Goal: Task Accomplishment & Management: Manage account settings

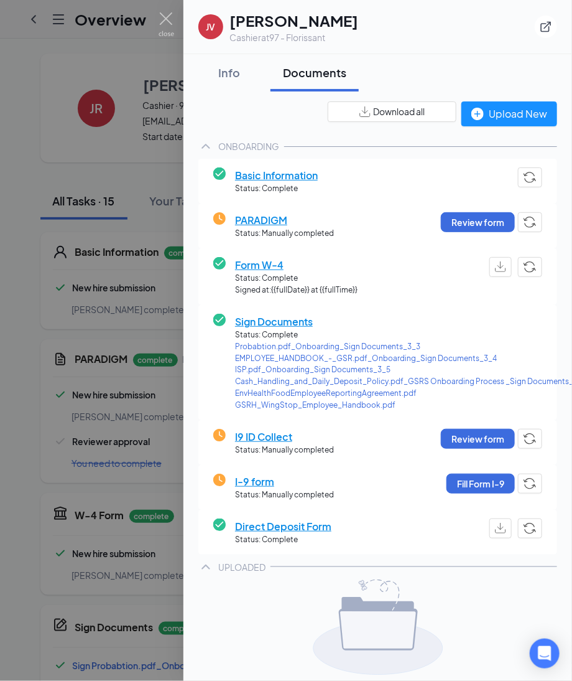
click at [272, 433] on span "I9 ID Collect" at bounding box center [284, 437] width 99 height 16
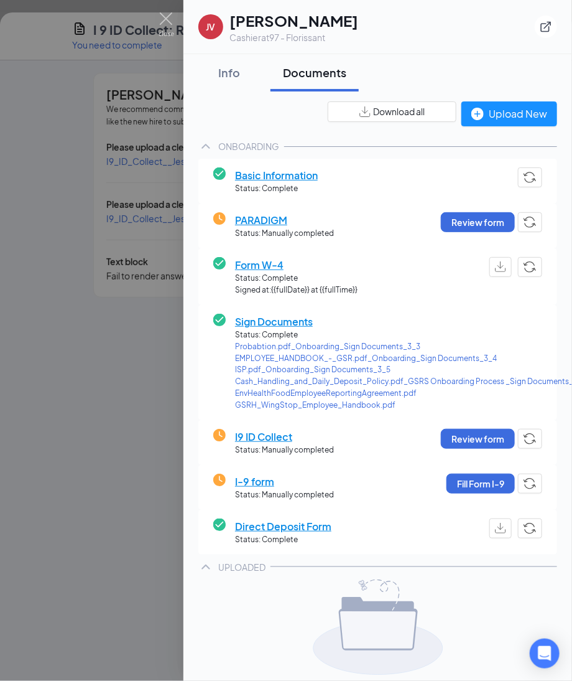
click at [269, 431] on span "I9 ID Collect" at bounding box center [284, 437] width 99 height 16
click at [111, 335] on div at bounding box center [286, 340] width 572 height 681
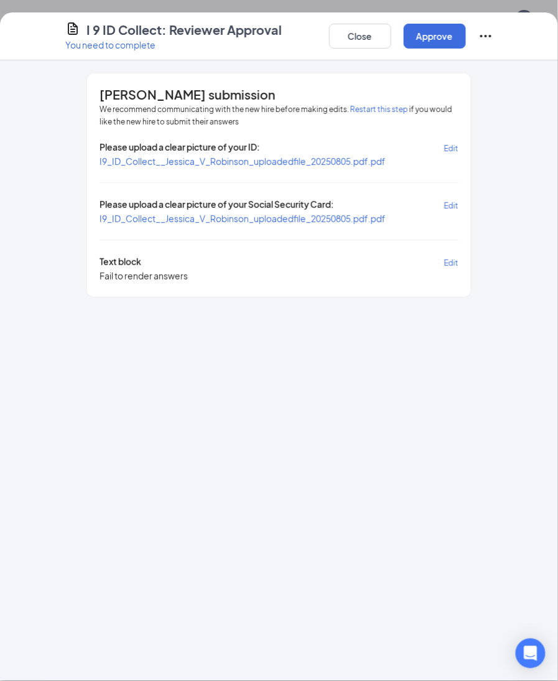
click at [263, 217] on span "I9_ID_Collect__Jessica_V_Robinson_uploadedfile_20250805.pdf.pdf" at bounding box center [243, 218] width 286 height 11
click at [371, 39] on button "Close" at bounding box center [360, 36] width 62 height 25
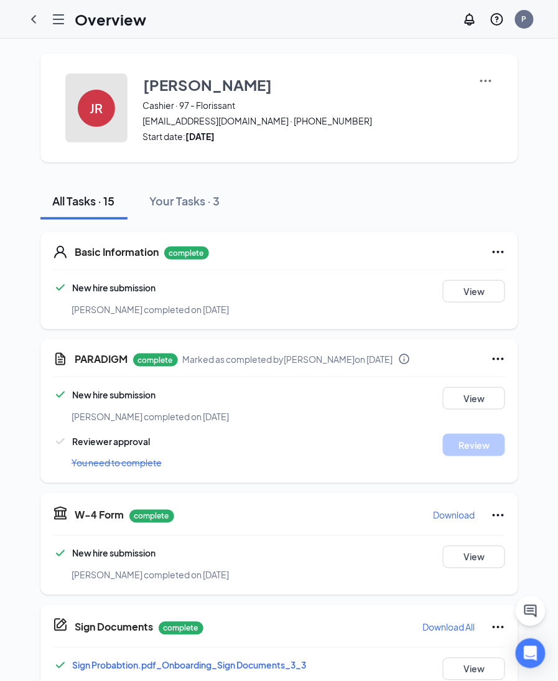
click at [109, 106] on button "JR" at bounding box center [96, 107] width 62 height 69
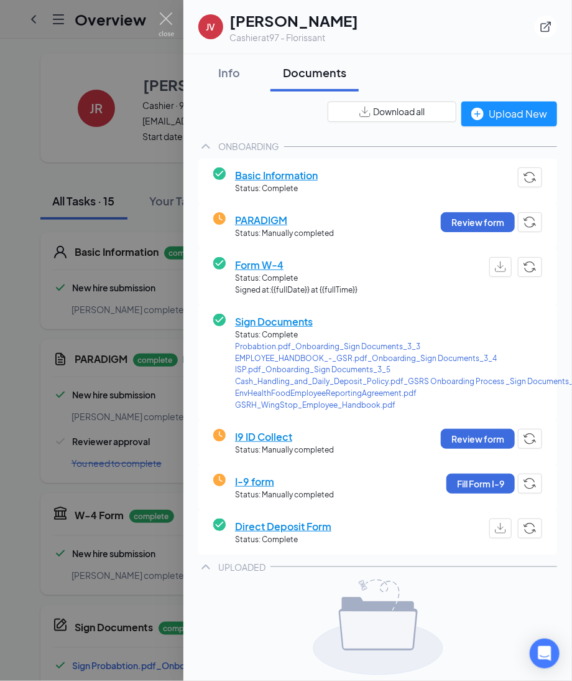
click at [281, 173] on span "Basic Information" at bounding box center [276, 175] width 83 height 16
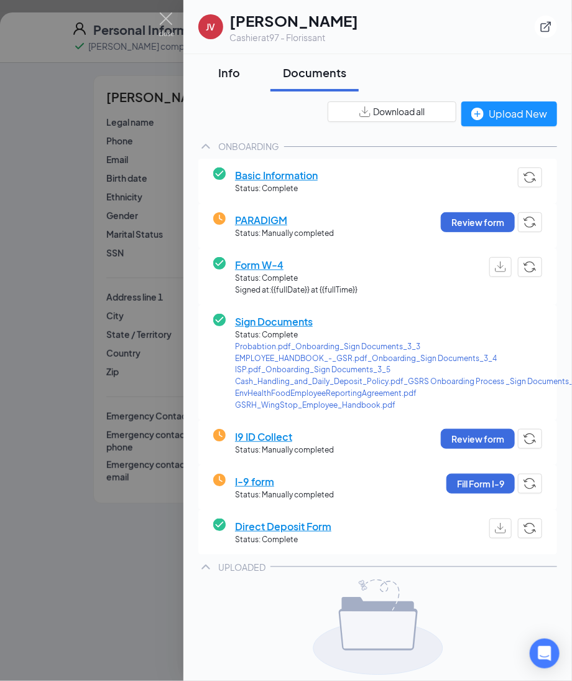
click at [225, 72] on div "Info" at bounding box center [229, 73] width 37 height 16
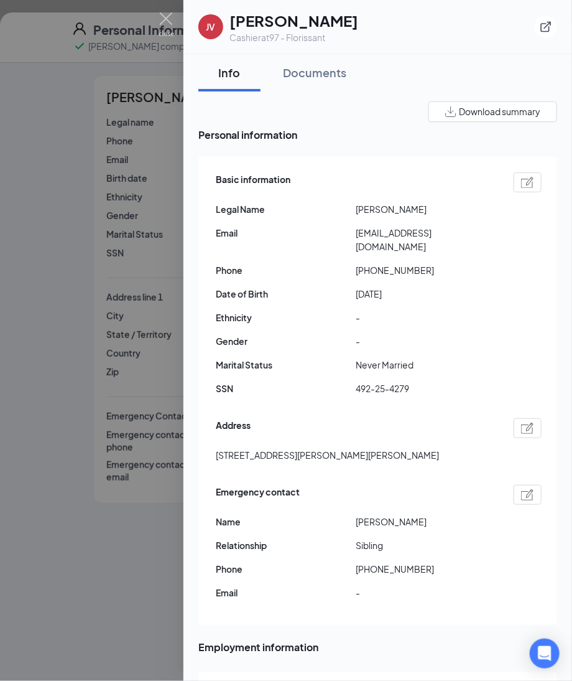
click at [521, 180] on img at bounding box center [527, 182] width 13 height 11
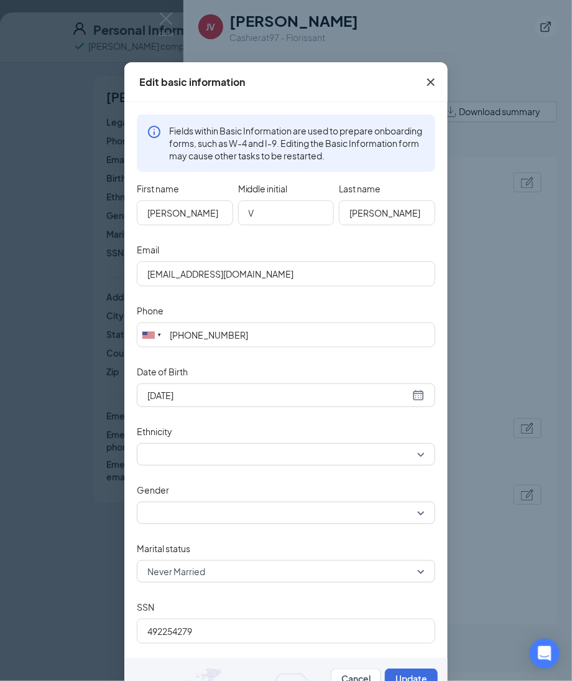
click at [429, 88] on icon "Cross" at bounding box center [431, 82] width 15 height 15
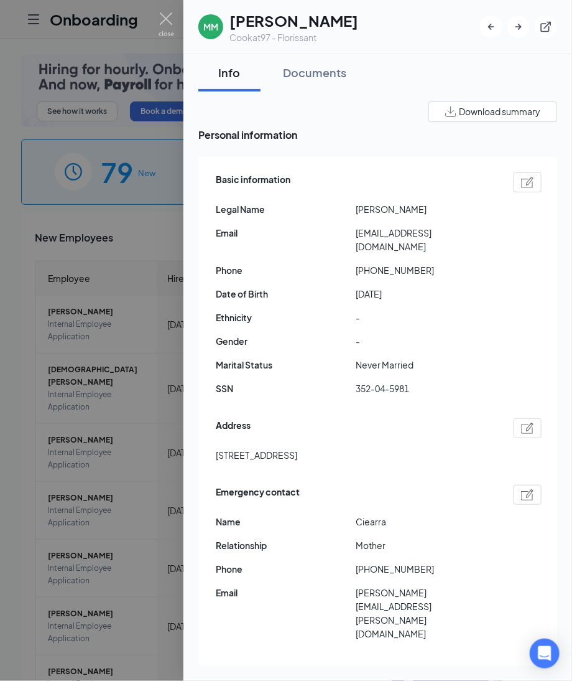
click at [521, 179] on img at bounding box center [527, 182] width 13 height 11
type input "2005-09-14"
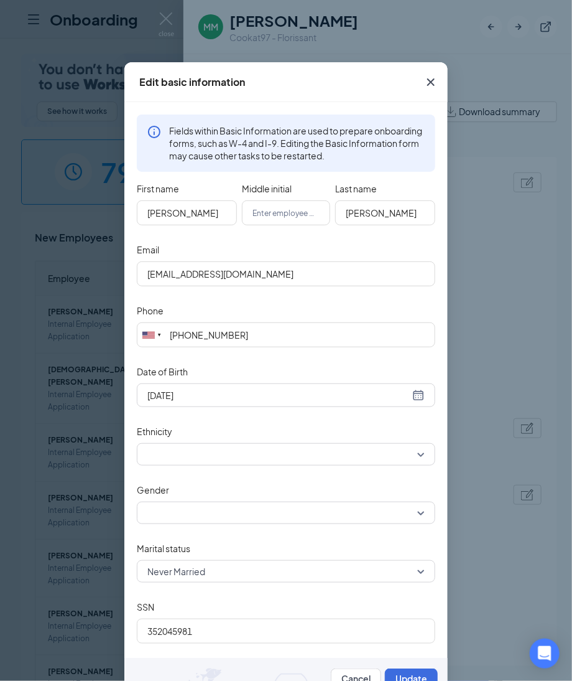
type input "(618) 501-2101"
drag, startPoint x: 186, startPoint y: 214, endPoint x: 109, endPoint y: 218, distance: 77.2
click at [109, 218] on div "Edit basic information Fields within Basic Information are used to prepare onbo…" at bounding box center [286, 340] width 572 height 681
drag, startPoint x: 389, startPoint y: 215, endPoint x: 208, endPoint y: 217, distance: 181.7
click at [208, 217] on div "First name Makel Middle initial Last name Moore" at bounding box center [286, 209] width 299 height 61
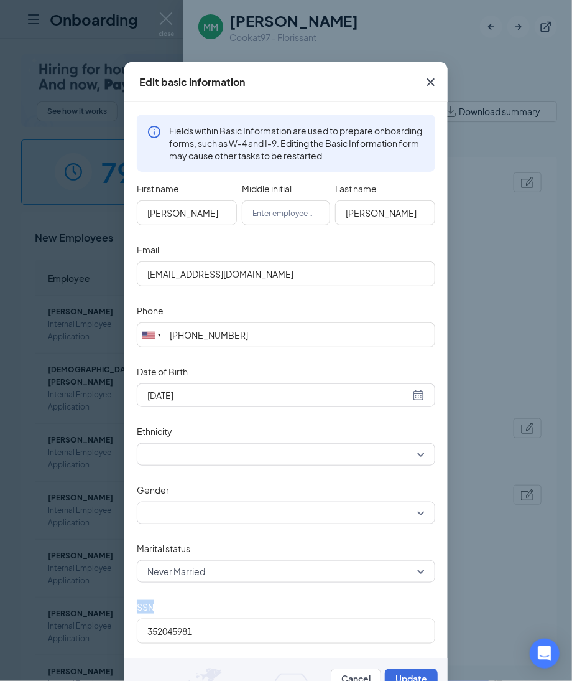
drag, startPoint x: 240, startPoint y: 621, endPoint x: 30, endPoint y: 620, distance: 209.7
click at [30, 620] on div "Edit basic information Fields within Basic Information are used to prepare onbo…" at bounding box center [286, 340] width 572 height 681
click at [181, 627] on input "352045981" at bounding box center [286, 630] width 299 height 25
drag, startPoint x: 203, startPoint y: 631, endPoint x: 29, endPoint y: 625, distance: 174.9
click at [50, 630] on div "Edit basic information Fields within Basic Information are used to prepare onbo…" at bounding box center [286, 340] width 572 height 681
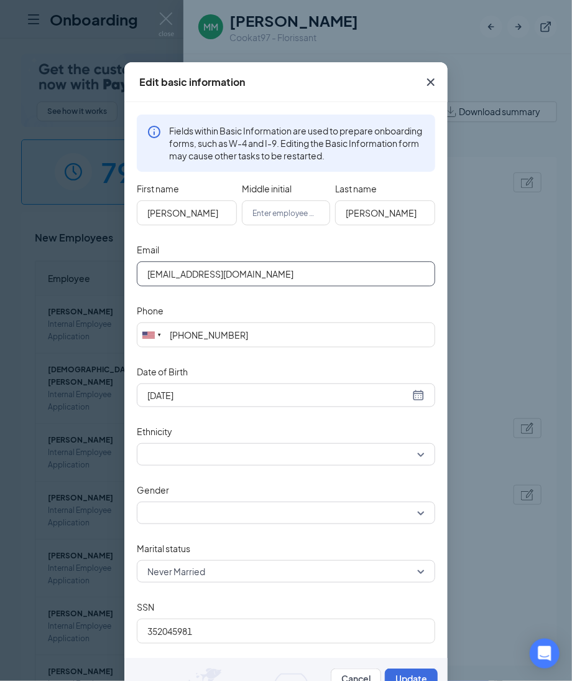
drag, startPoint x: 94, startPoint y: 314, endPoint x: 54, endPoint y: 299, distance: 43.3
click at [58, 307] on div "Edit basic information Fields within Basic Information are used to prepare onbo…" at bounding box center [286, 340] width 572 height 681
click at [424, 80] on icon "Cross" at bounding box center [431, 82] width 15 height 15
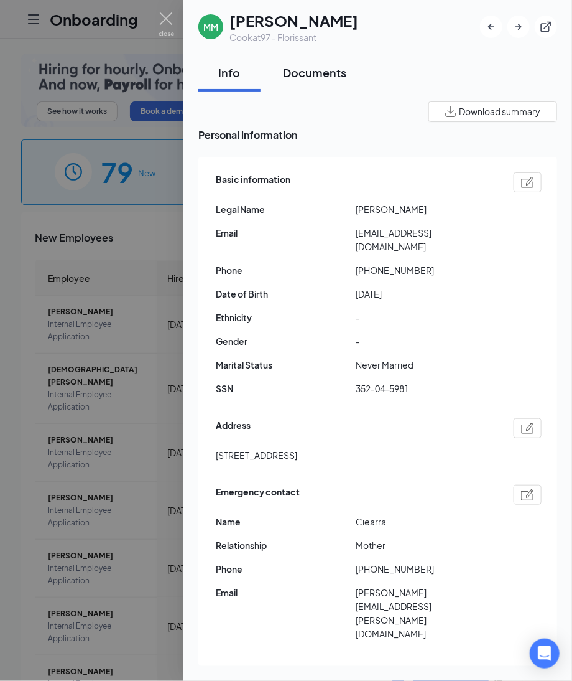
click at [322, 78] on div "Documents" at bounding box center [314, 73] width 63 height 16
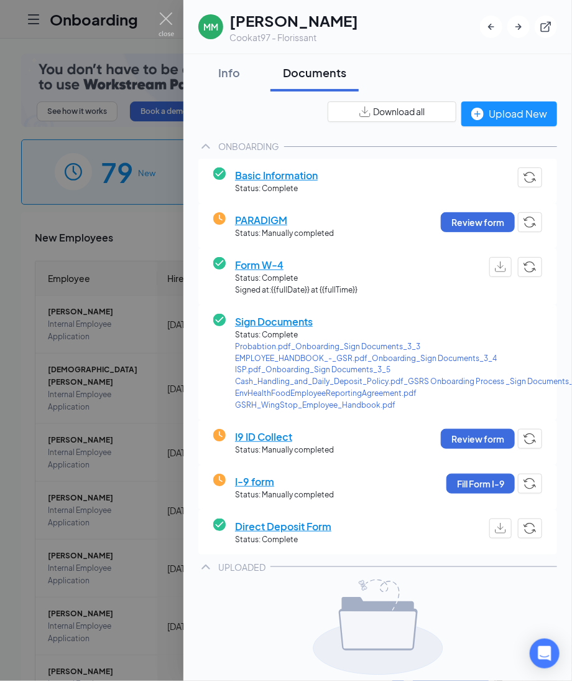
click at [294, 524] on span "Direct Deposit Form" at bounding box center [283, 526] width 96 height 16
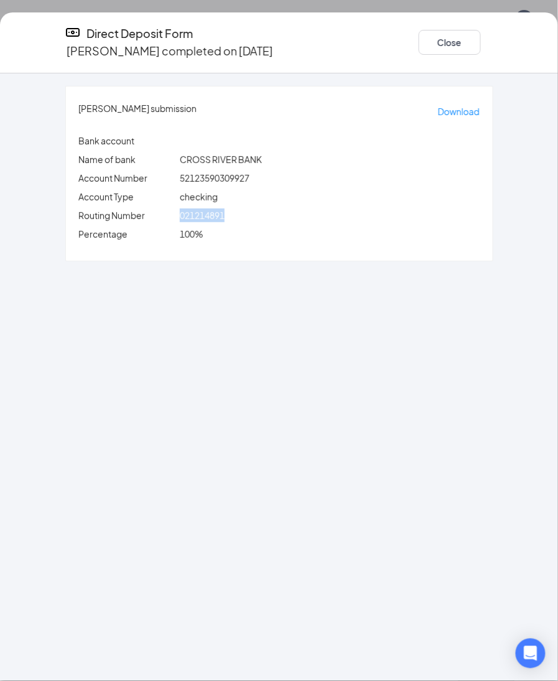
drag, startPoint x: 189, startPoint y: 202, endPoint x: 281, endPoint y: 193, distance: 92.4
click at [281, 193] on div "Makel Moore's submission Download Bank account Name of bank CROSS RIVER BANK Ac…" at bounding box center [279, 173] width 427 height 174
copy span "021214891"
drag, startPoint x: 65, startPoint y: 299, endPoint x: 70, endPoint y: 287, distance: 13.4
click at [67, 293] on div "Makel Moore's submission Download Bank account Name of bank CROSS RIVER BANK Ac…" at bounding box center [279, 376] width 558 height 607
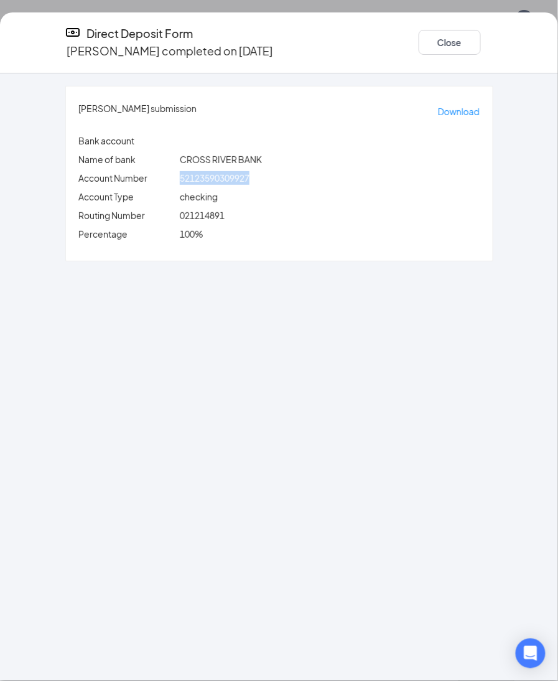
drag, startPoint x: 188, startPoint y: 166, endPoint x: 305, endPoint y: 157, distance: 117.3
click at [305, 157] on div "Makel Moore's submission Download Bank account Name of bank CROSS RIVER BANK Ac…" at bounding box center [279, 173] width 427 height 174
copy div "52123590309927"
click at [206, 305] on div "Makel Moore's submission Download Bank account Name of bank CROSS RIVER BANK Ac…" at bounding box center [279, 376] width 558 height 607
drag, startPoint x: 191, startPoint y: 164, endPoint x: 282, endPoint y: 166, distance: 90.9
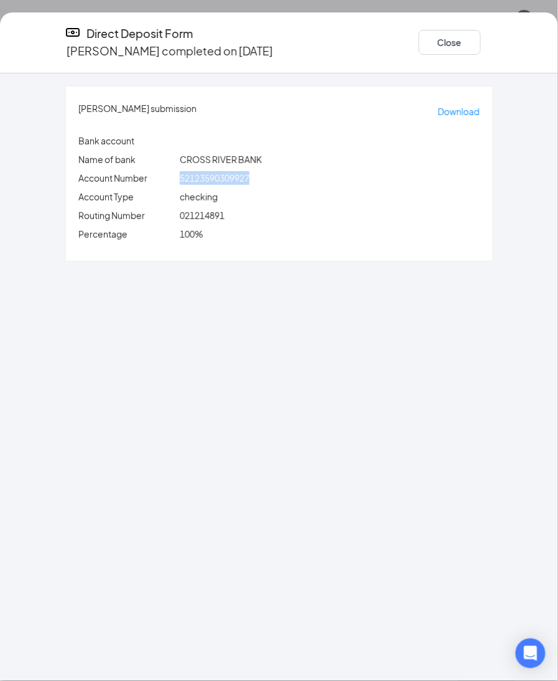
click at [282, 171] on div "52123590309927" at bounding box center [329, 178] width 305 height 14
copy span "52123590309927"
click at [438, 30] on button "Close" at bounding box center [450, 42] width 62 height 25
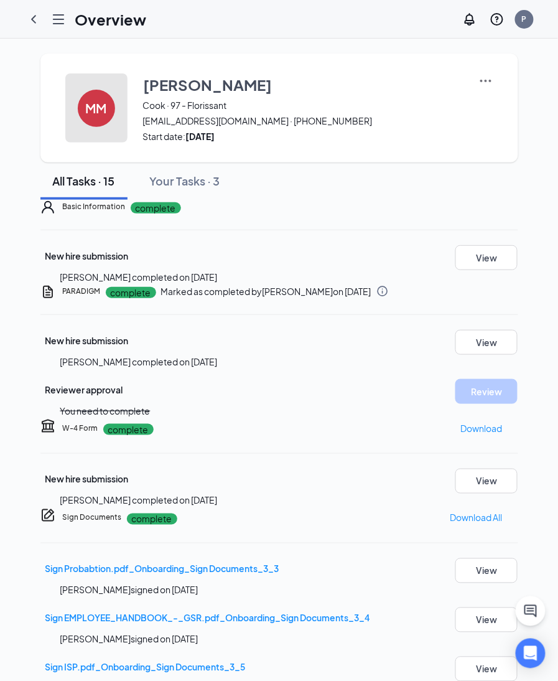
click at [84, 94] on div "MM" at bounding box center [96, 108] width 37 height 37
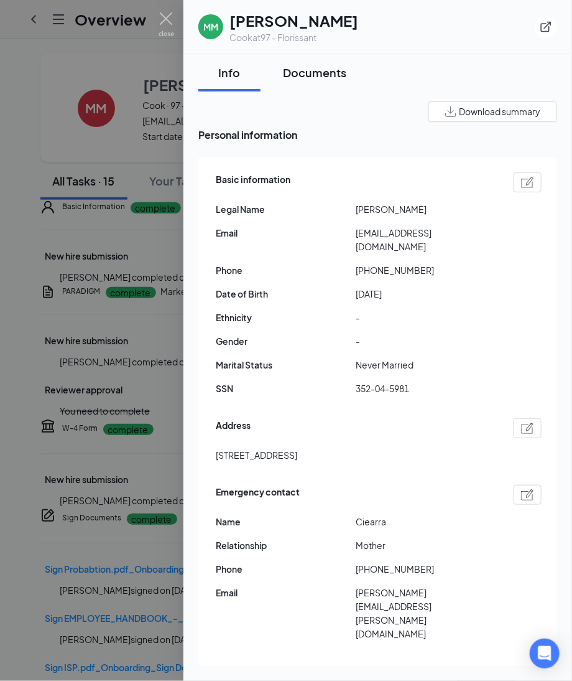
click at [297, 82] on button "Documents" at bounding box center [315, 72] width 88 height 37
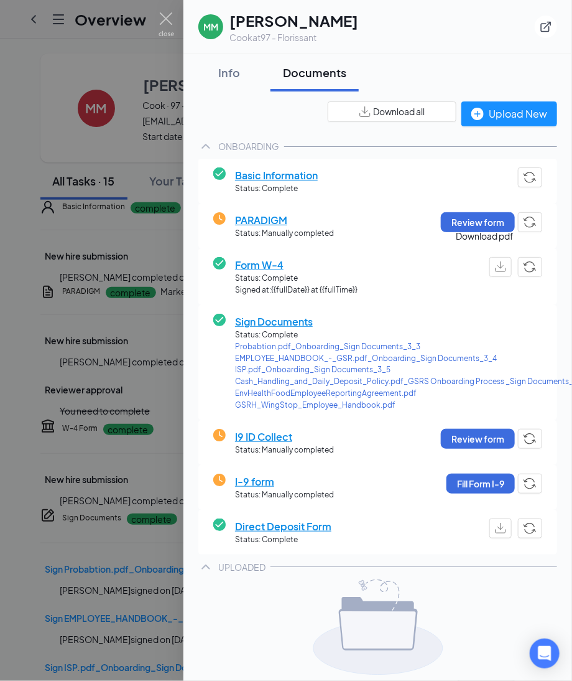
click at [495, 268] on img "button" at bounding box center [500, 266] width 11 height 11
click at [227, 74] on div "Info" at bounding box center [229, 73] width 37 height 16
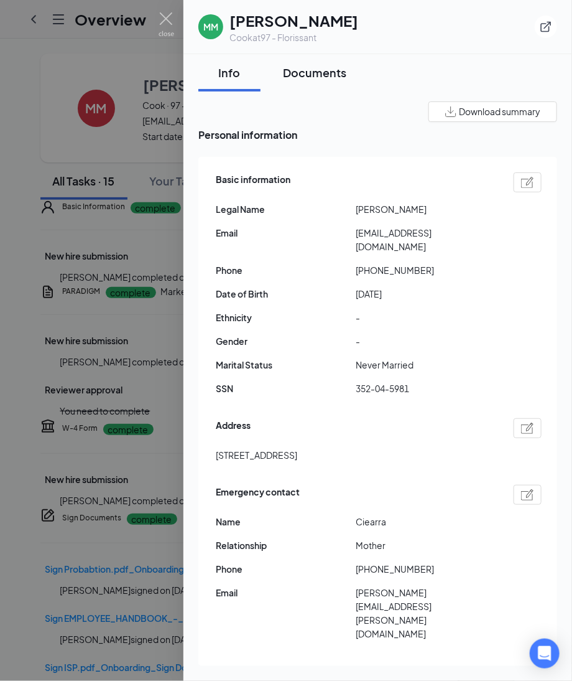
click at [325, 83] on button "Documents" at bounding box center [315, 72] width 88 height 37
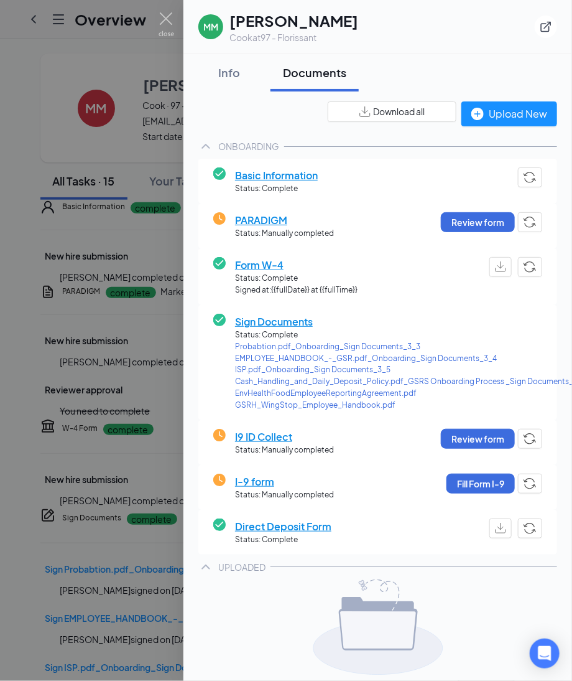
click at [259, 440] on span "I9 ID Collect" at bounding box center [284, 437] width 99 height 16
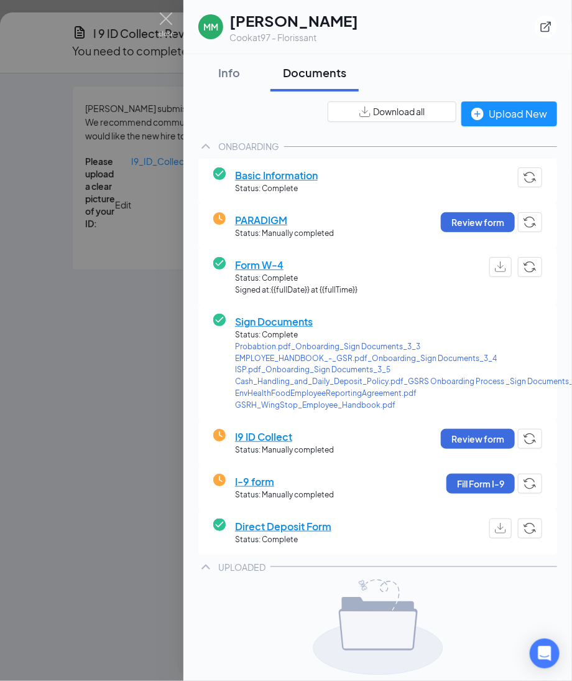
drag, startPoint x: 125, startPoint y: 269, endPoint x: 129, endPoint y: 261, distance: 8.3
click at [126, 264] on div at bounding box center [286, 340] width 572 height 681
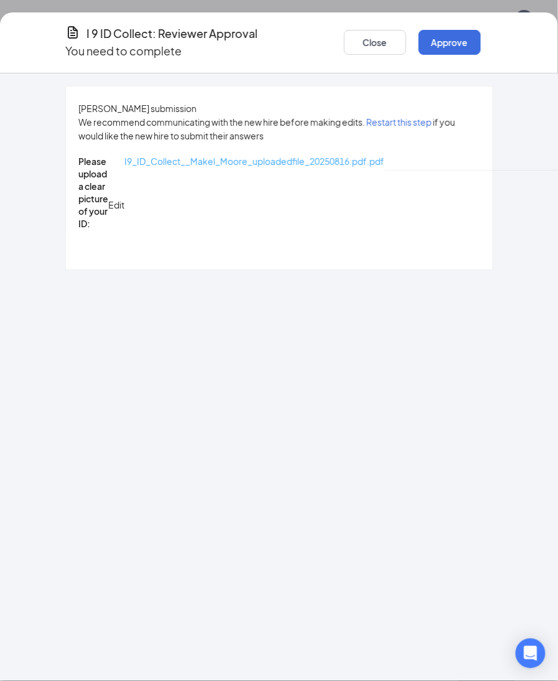
click at [238, 157] on span "I9_ID_Collect__Makel_Moore_uploadedfile_20250816.pdf.pdf" at bounding box center [254, 161] width 260 height 11
drag, startPoint x: 355, startPoint y: 27, endPoint x: 398, endPoint y: 131, distance: 112.2
click at [355, 30] on button "Close" at bounding box center [375, 42] width 62 height 25
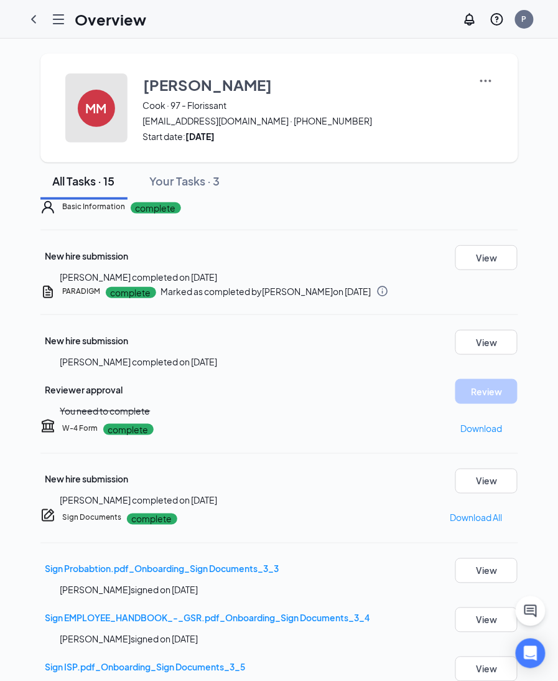
click at [91, 105] on h4 "MM" at bounding box center [96, 108] width 21 height 9
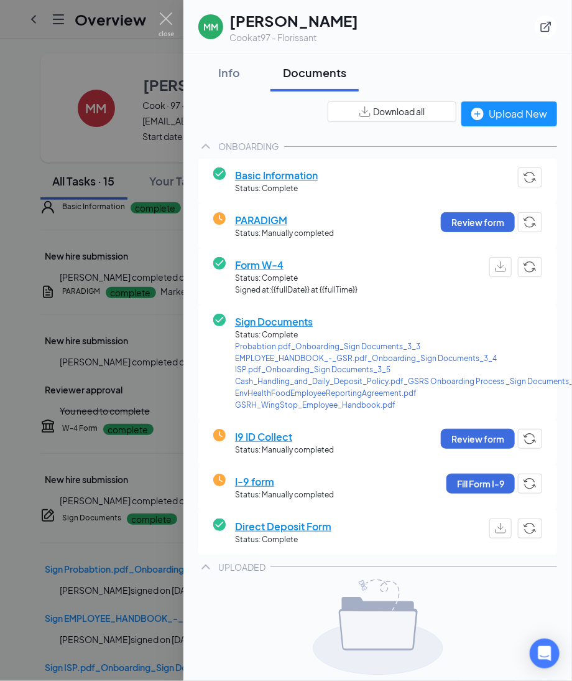
click at [373, 108] on span "Download all" at bounding box center [399, 111] width 52 height 13
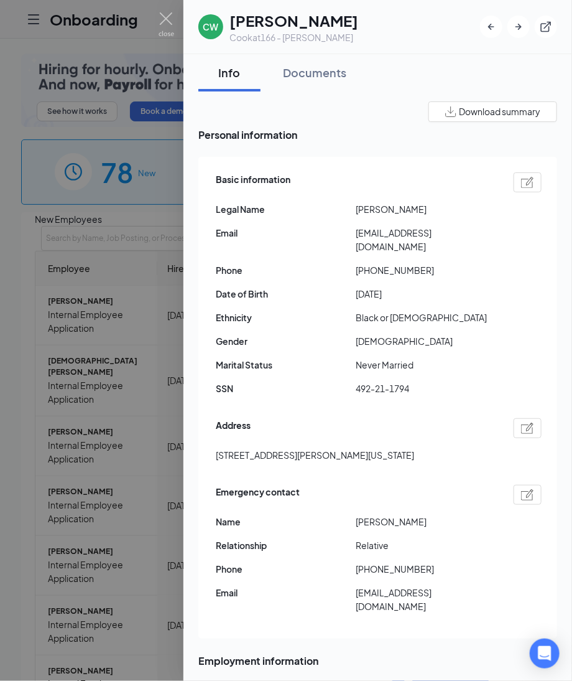
click at [521, 180] on img at bounding box center [527, 182] width 13 height 11
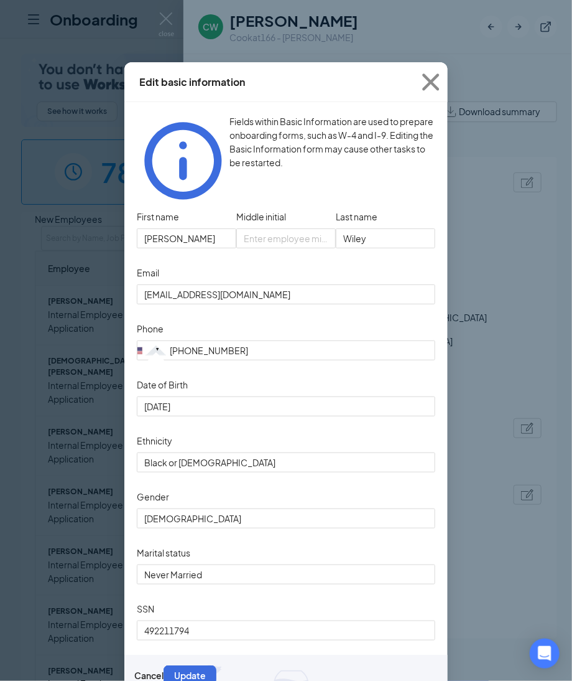
type input "(972) 946-4686"
drag, startPoint x: 208, startPoint y: 220, endPoint x: 48, endPoint y: 212, distance: 160.7
click at [66, 221] on div "Edit basic information Fields within Basic Information are used to prepare onbo…" at bounding box center [286, 340] width 572 height 681
click at [271, 220] on div "First name Corey Middle initial Last name Wiley" at bounding box center [286, 235] width 299 height 56
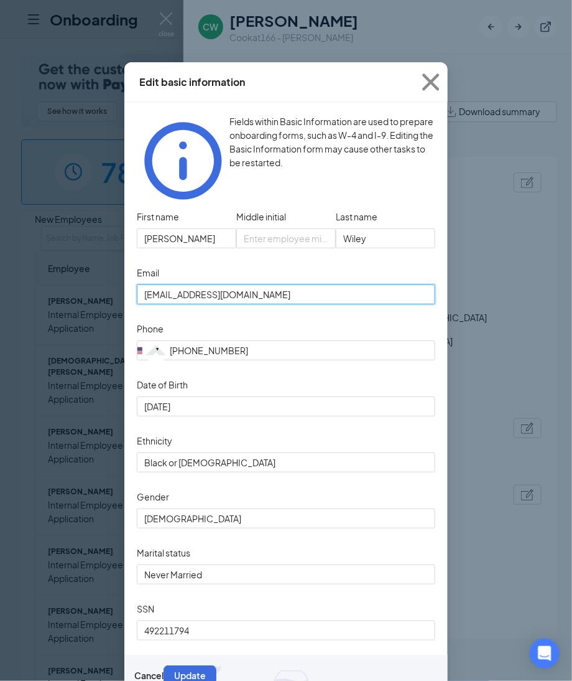
click at [85, 280] on div "Edit basic information Fields within Basic Information are used to prepare onbo…" at bounding box center [286, 340] width 572 height 681
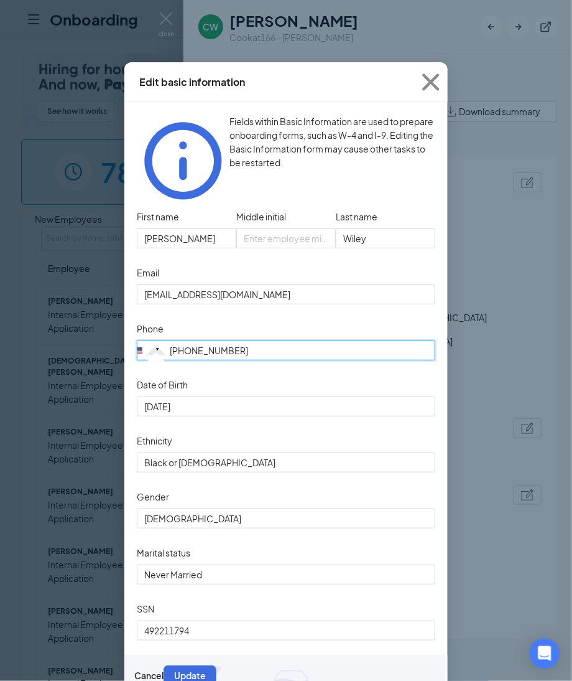
click at [276, 340] on input "(972) 946-4686" at bounding box center [286, 350] width 299 height 20
drag, startPoint x: 275, startPoint y: 334, endPoint x: 95, endPoint y: 347, distance: 180.9
click at [95, 347] on div "Edit basic information Fields within Basic Information are used to prepare onbo…" at bounding box center [286, 340] width 572 height 681
click at [253, 340] on input "(972) 946-4686" at bounding box center [286, 350] width 299 height 20
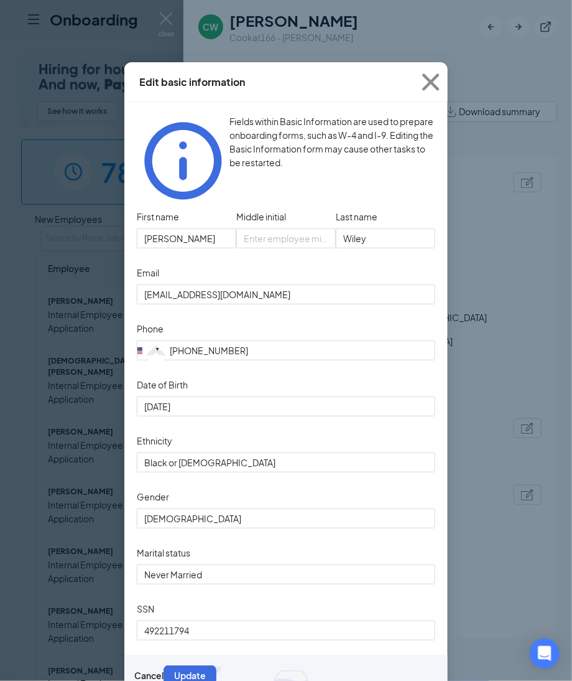
click at [181, 651] on form "First name Corey Middle initial Last name Wiley Email coreyxwiley@gmail.com Pho…" at bounding box center [286, 444] width 299 height 475
drag, startPoint x: 195, startPoint y: 635, endPoint x: -162, endPoint y: 651, distance: 357.5
click at [0, 651] on html "Onboarding P See how it works Book a demo 78 New 1153 In progress 18653 Complet…" at bounding box center [286, 340] width 572 height 681
click at [424, 83] on icon "Cross" at bounding box center [431, 82] width 34 height 34
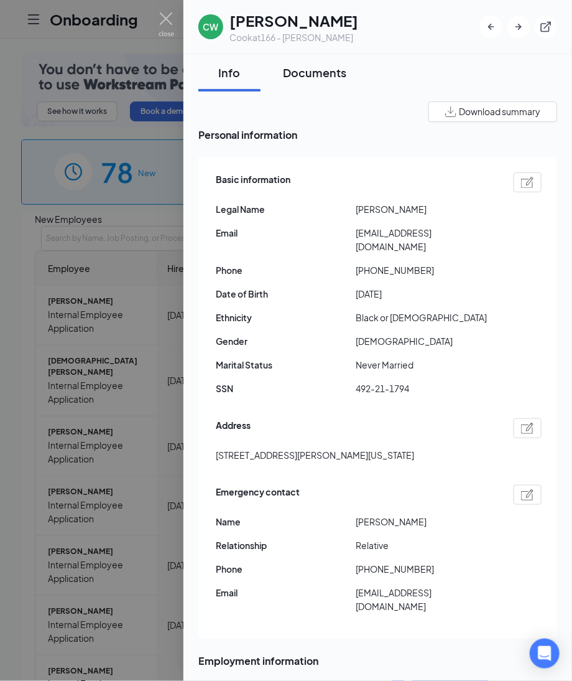
click at [305, 69] on div "Documents" at bounding box center [314, 73] width 63 height 16
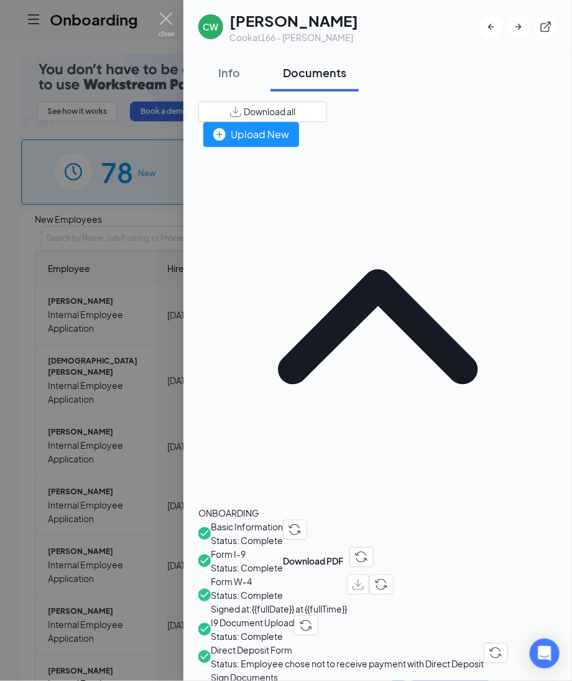
drag, startPoint x: 274, startPoint y: 367, endPoint x: 322, endPoint y: 528, distance: 167.5
click at [274, 643] on span "Direct Deposit Form" at bounding box center [347, 650] width 273 height 14
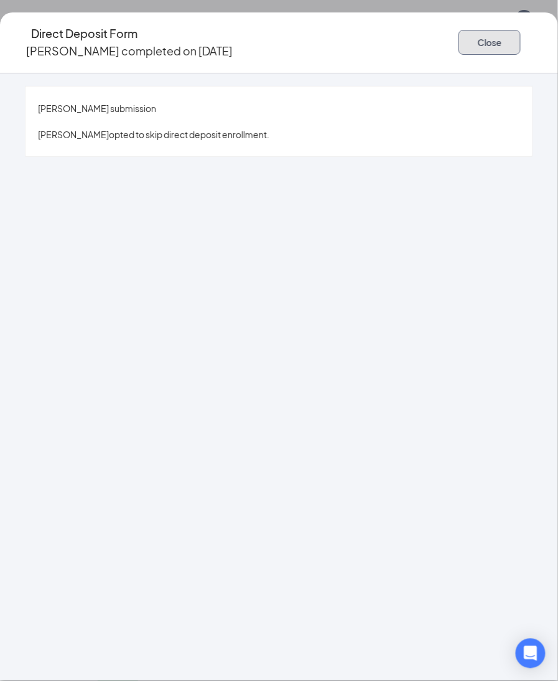
click at [459, 35] on button "Close" at bounding box center [490, 42] width 62 height 25
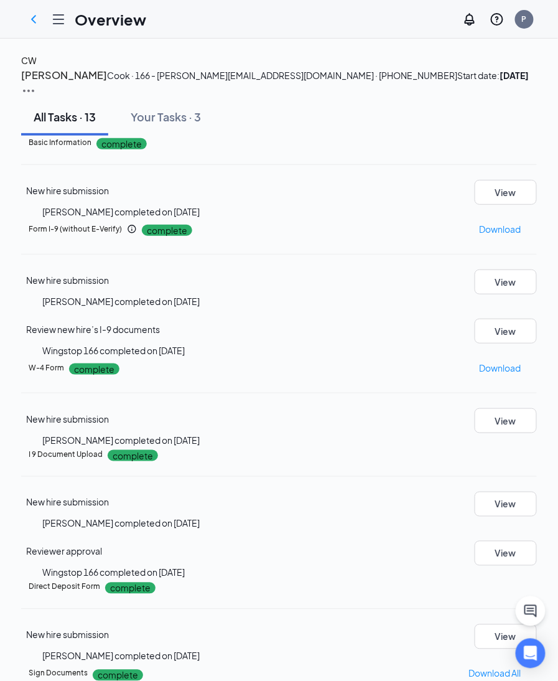
click at [37, 67] on div "CW" at bounding box center [29, 61] width 16 height 14
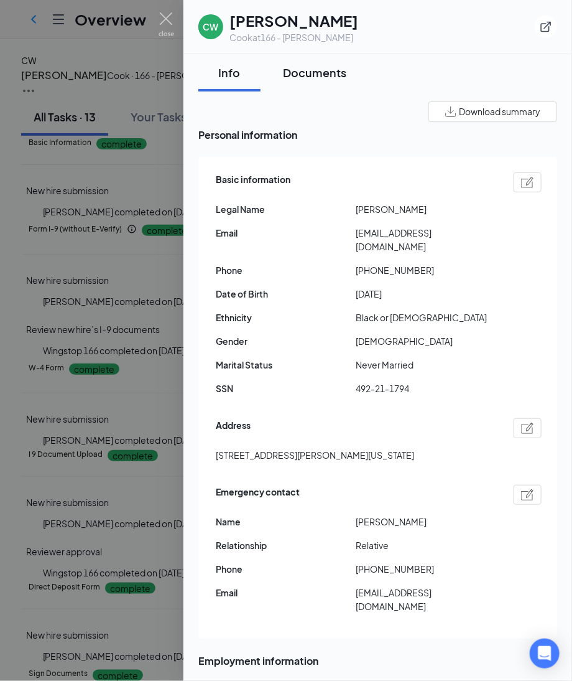
click at [327, 70] on div "Documents" at bounding box center [314, 73] width 63 height 16
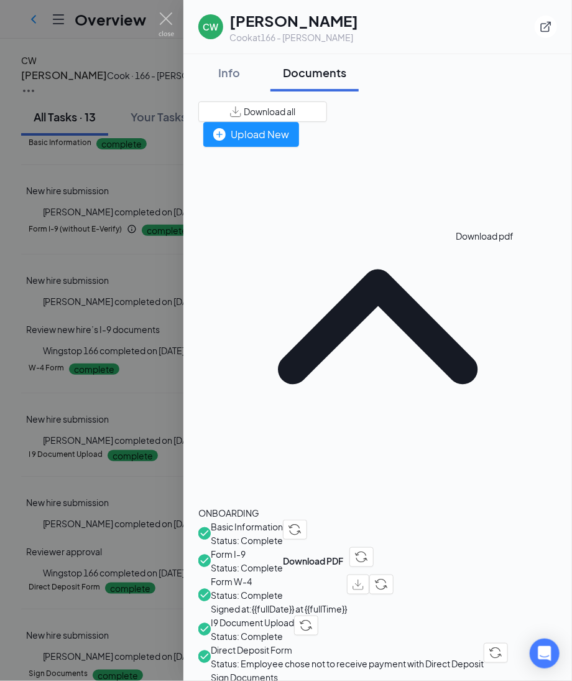
click at [364, 579] on img "button" at bounding box center [358, 584] width 11 height 11
click at [286, 643] on span "Direct Deposit Form" at bounding box center [347, 650] width 273 height 14
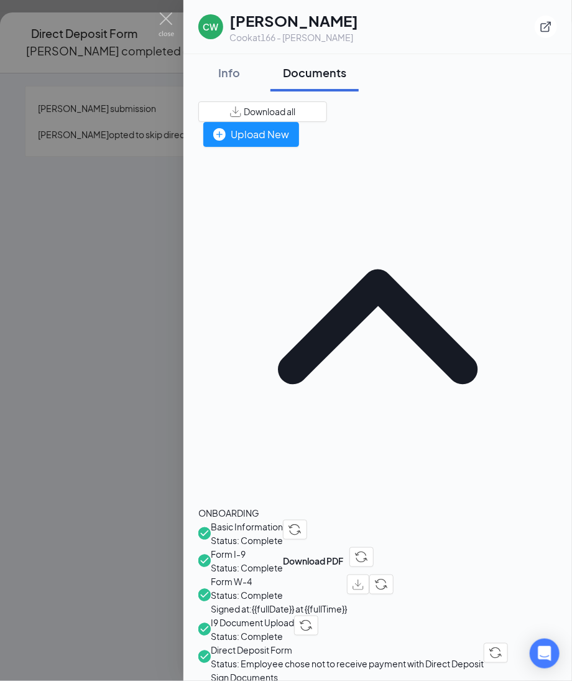
click at [264, 615] on span "I9 Document Upload" at bounding box center [252, 622] width 83 height 14
click at [261, 615] on span "I9 Document Upload" at bounding box center [252, 622] width 83 height 14
click at [241, 615] on span "I9 Document Upload" at bounding box center [252, 622] width 83 height 14
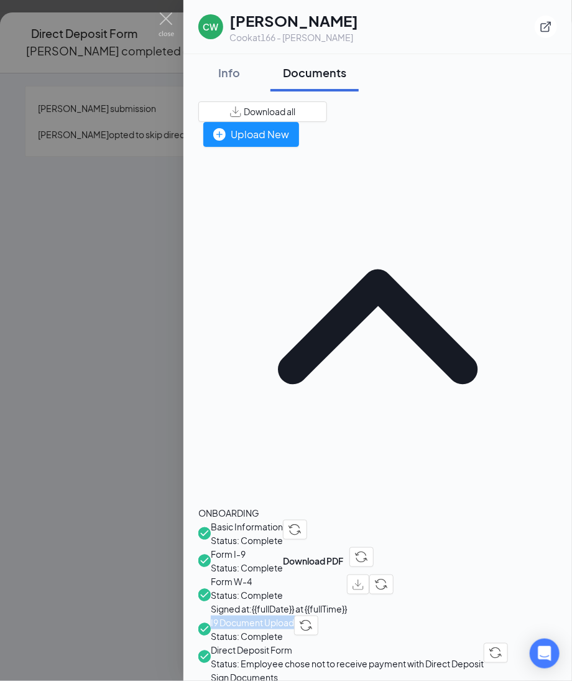
click at [241, 615] on span "I9 Document Upload" at bounding box center [252, 622] width 83 height 14
click at [150, 112] on div at bounding box center [286, 340] width 572 height 681
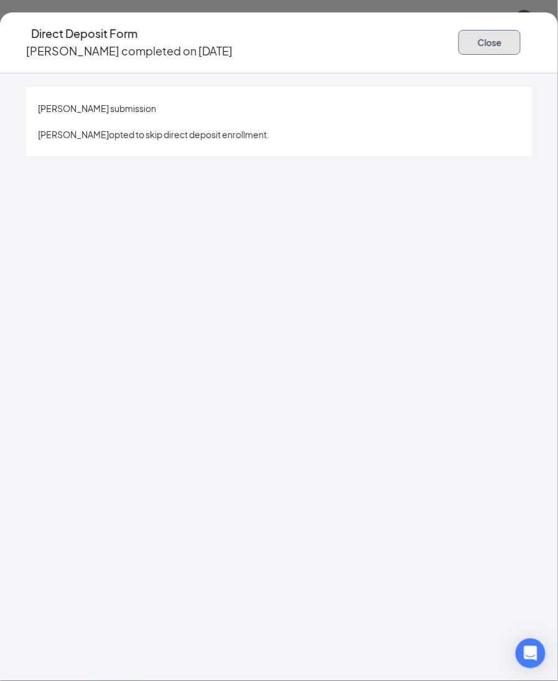
click at [459, 42] on button "Close" at bounding box center [490, 42] width 62 height 25
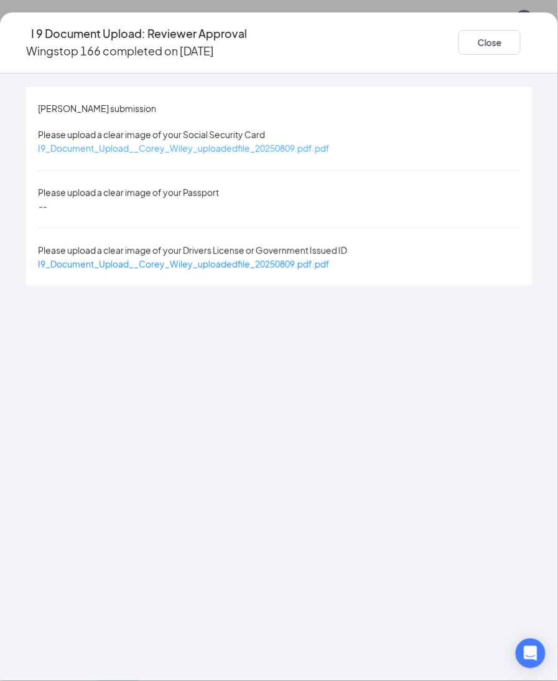
click at [259, 142] on span "I9_Document_Upload__Corey_Wiley_uploadedfile_20250809.pdf.pdf" at bounding box center [184, 147] width 292 height 11
click at [274, 258] on span "I9_Document_Upload__Corey_Wiley_uploadedfile_20250809.pdf.pdf" at bounding box center [184, 263] width 292 height 11
click at [459, 35] on button "Close" at bounding box center [490, 42] width 62 height 25
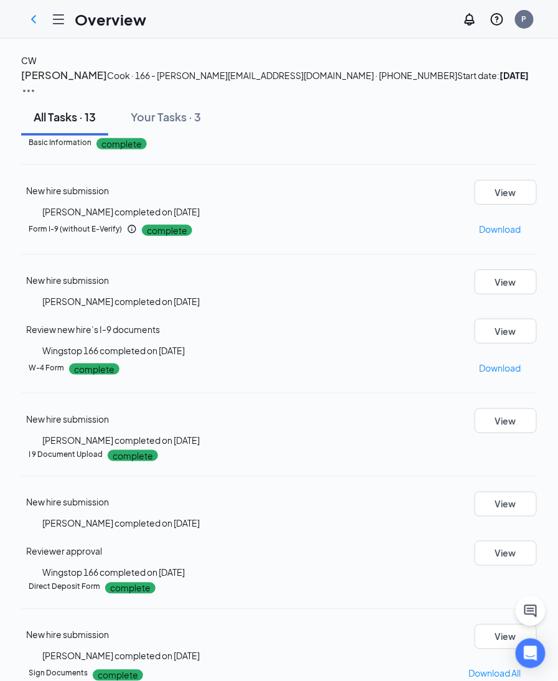
click at [37, 67] on h4 "CW" at bounding box center [29, 61] width 16 height 14
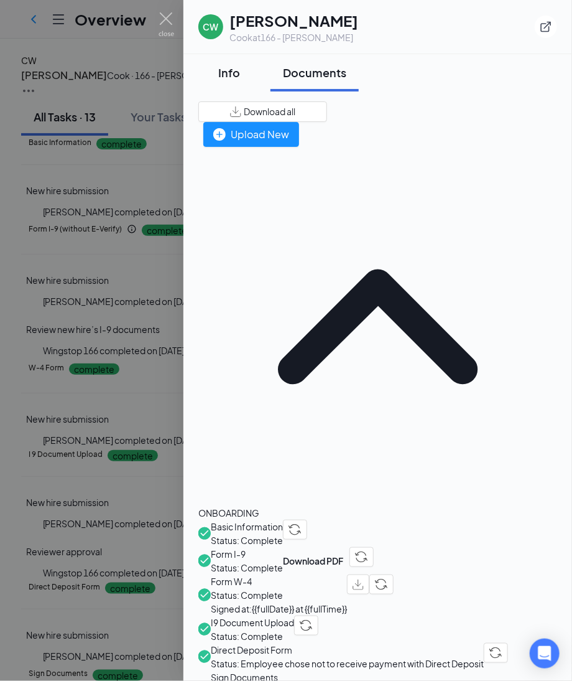
click at [230, 73] on div "Info" at bounding box center [229, 73] width 37 height 16
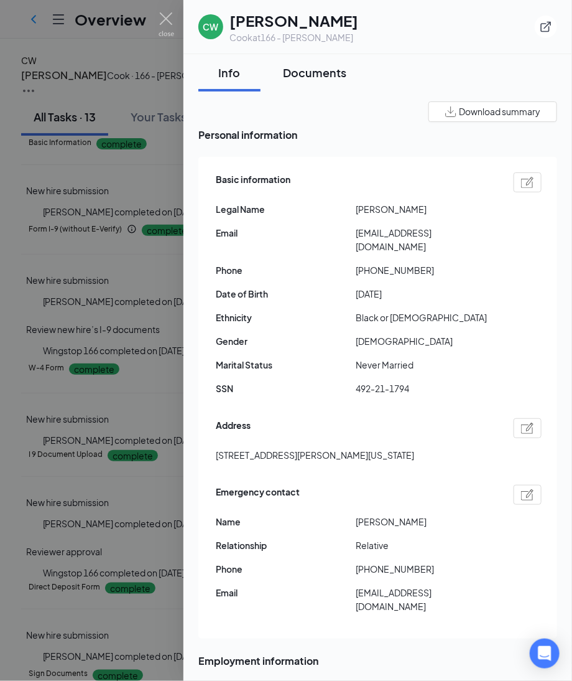
click at [305, 73] on div "Documents" at bounding box center [314, 73] width 63 height 16
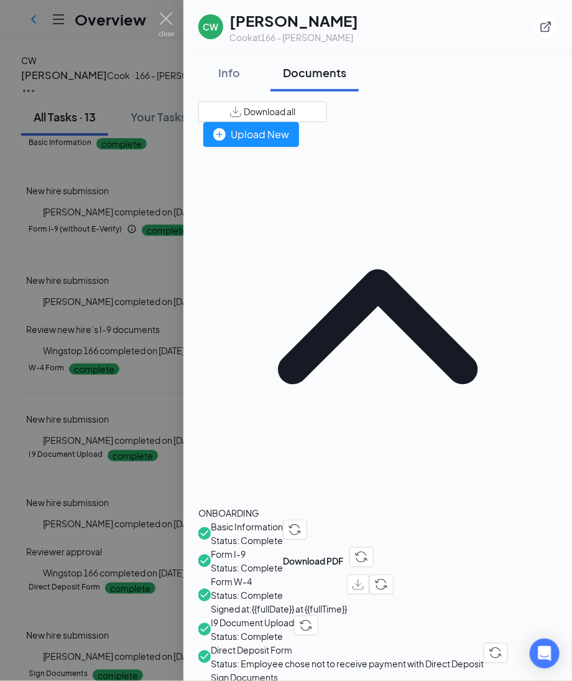
click at [296, 113] on span "Download all" at bounding box center [270, 111] width 52 height 13
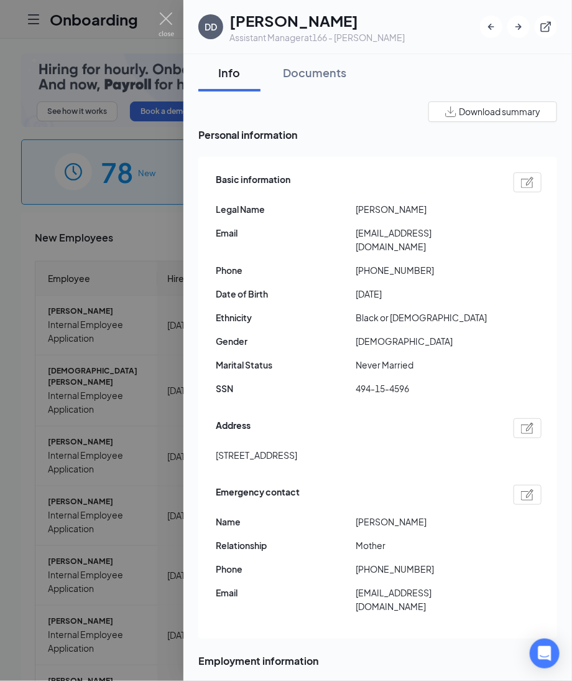
click at [521, 181] on img at bounding box center [527, 182] width 13 height 11
type input "(314) 319-6198"
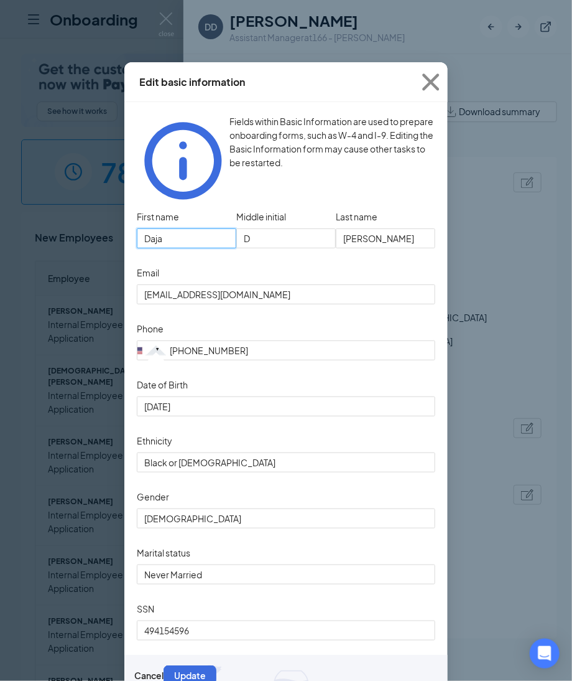
drag, startPoint x: 197, startPoint y: 220, endPoint x: -119, endPoint y: 235, distance: 315.8
click at [0, 235] on html "Onboarding P See how it works Book a demo 78 New 1153 In progress 18653 Complet…" at bounding box center [286, 340] width 572 height 681
drag, startPoint x: 373, startPoint y: 214, endPoint x: 261, endPoint y: 203, distance: 112.5
click at [261, 207] on div "First name Daja Middle initial D Last name Fuller" at bounding box center [286, 235] width 299 height 56
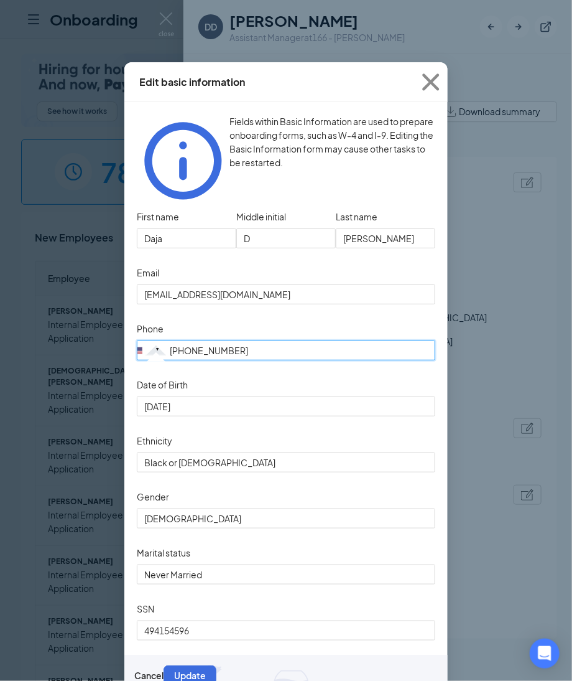
click at [264, 340] on input "(314) 319-6198" at bounding box center [286, 350] width 299 height 20
drag, startPoint x: 264, startPoint y: 333, endPoint x: 136, endPoint y: 347, distance: 128.3
click at [137, 352] on form "First name Daja Middle initial D Last name Fuller Email dajafuller98@gmail.com …" at bounding box center [286, 444] width 299 height 475
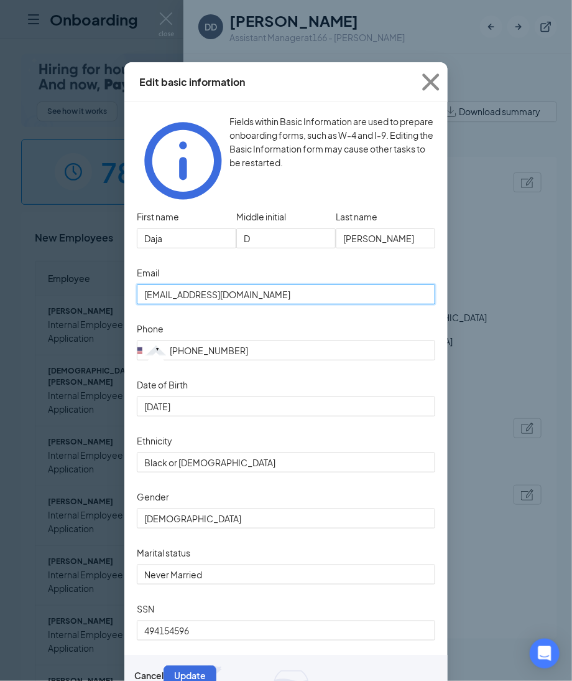
drag, startPoint x: 263, startPoint y: 274, endPoint x: 67, endPoint y: 266, distance: 196.8
click at [67, 266] on div "Edit basic information Fields within Basic Information are used to prepare onbo…" at bounding box center [286, 340] width 572 height 681
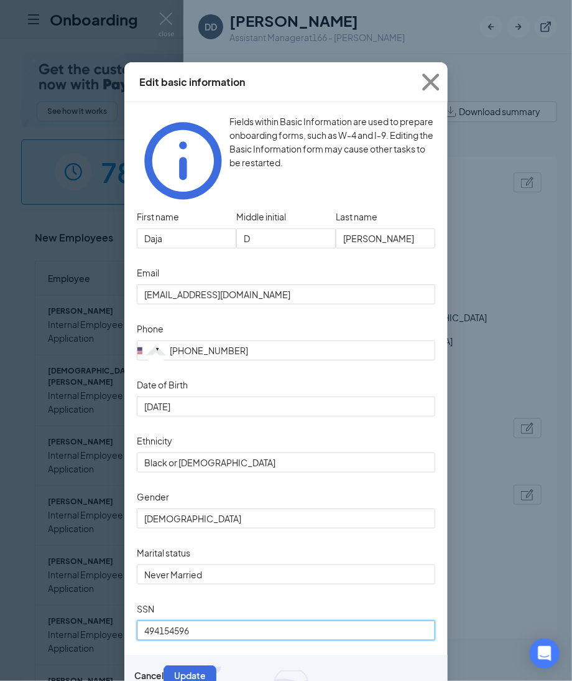
click at [0, 631] on html "Onboarding P See how it works Book a demo 78 New 1153 In progress 18653 Complet…" at bounding box center [286, 340] width 572 height 681
click at [419, 76] on icon "Cross" at bounding box center [431, 82] width 34 height 34
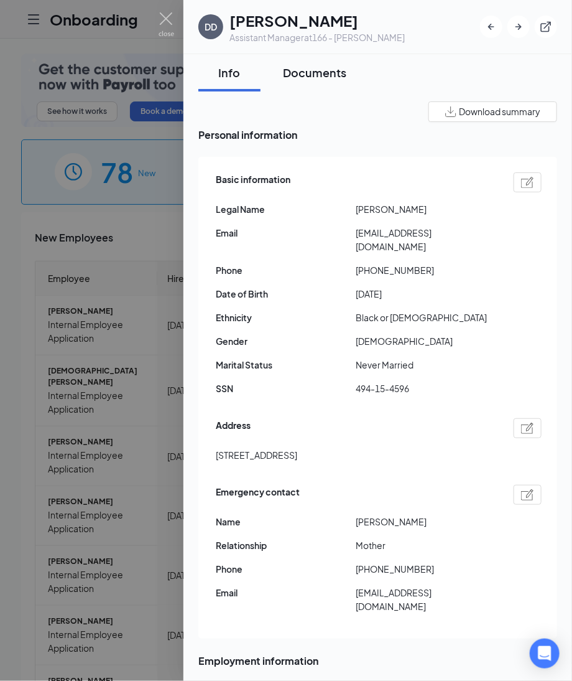
click at [307, 67] on div "Documents" at bounding box center [314, 73] width 63 height 16
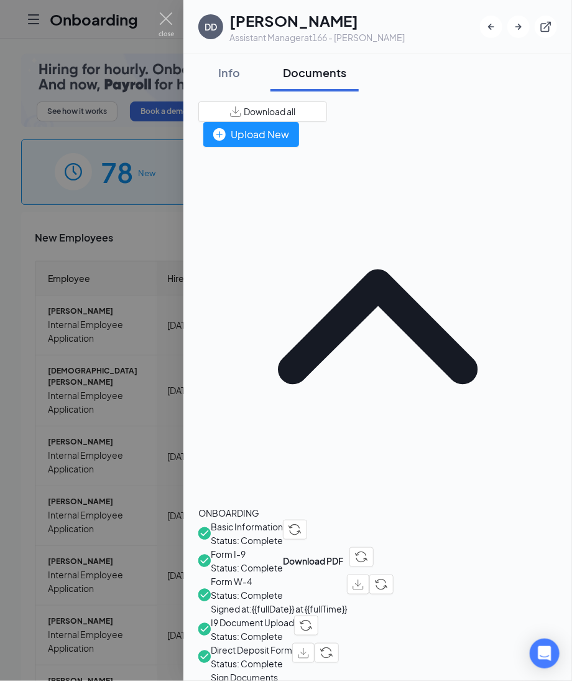
click at [292, 643] on span "Direct Deposit Form" at bounding box center [251, 650] width 81 height 14
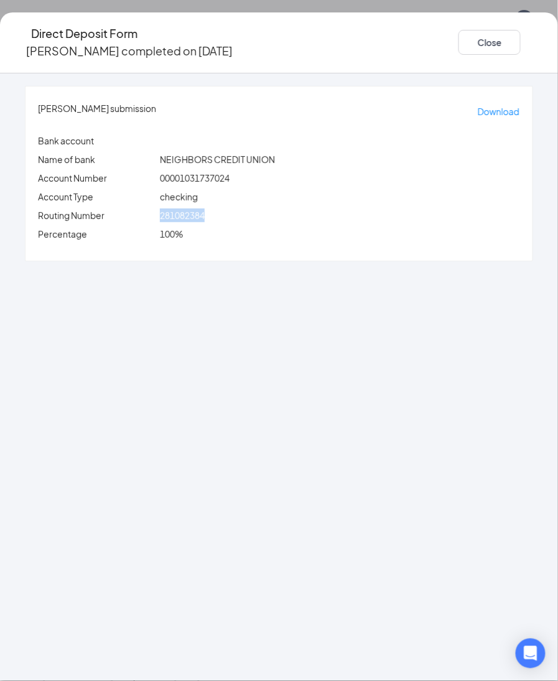
drag, startPoint x: 189, startPoint y: 202, endPoint x: 251, endPoint y: 202, distance: 62.2
click at [251, 208] on div "281082384" at bounding box center [339, 215] width 365 height 14
click at [291, 208] on div "281082384" at bounding box center [339, 215] width 365 height 14
drag, startPoint x: 191, startPoint y: 202, endPoint x: 242, endPoint y: 203, distance: 51.0
click at [242, 208] on div "281082384" at bounding box center [339, 215] width 365 height 14
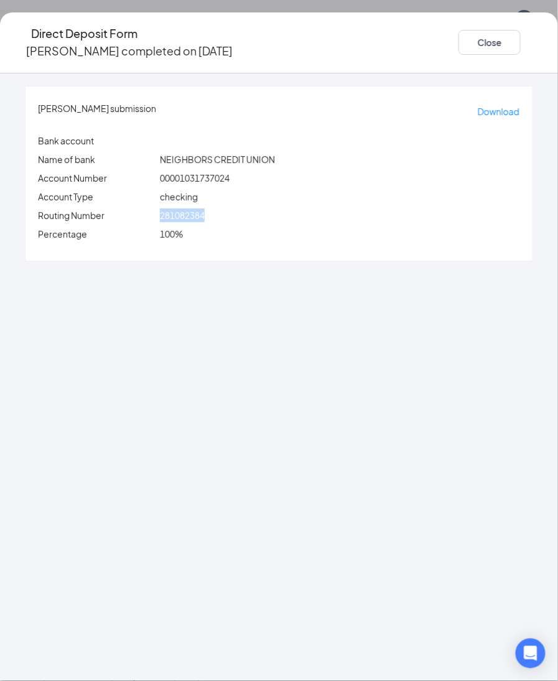
copy span "281082384"
drag, startPoint x: 126, startPoint y: 274, endPoint x: 147, endPoint y: 217, distance: 61.0
click at [126, 274] on div "Daja D Fuller's submission Download Bank account Name of bank NEIGHBORS CREDIT …" at bounding box center [279, 376] width 558 height 607
drag, startPoint x: 188, startPoint y: 162, endPoint x: 289, endPoint y: 171, distance: 101.2
click at [289, 171] on div "Account Number 00001031737024" at bounding box center [278, 178] width 487 height 14
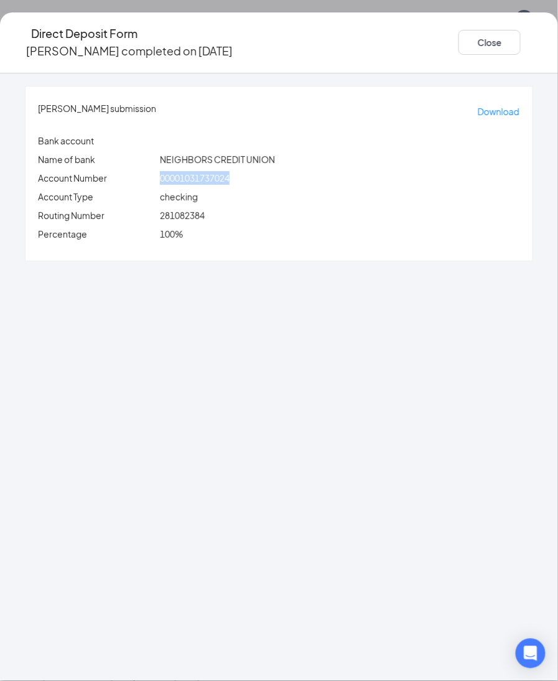
copy div "00001031737024"
drag, startPoint x: 201, startPoint y: 257, endPoint x: 210, endPoint y: 239, distance: 20.3
click at [202, 257] on div "Daja D Fuller's submission Download Bank account Name of bank NEIGHBORS CREDIT …" at bounding box center [279, 376] width 558 height 607
drag, startPoint x: 197, startPoint y: 165, endPoint x: 315, endPoint y: 159, distance: 117.7
click at [315, 171] on div "00001031737024" at bounding box center [339, 178] width 365 height 14
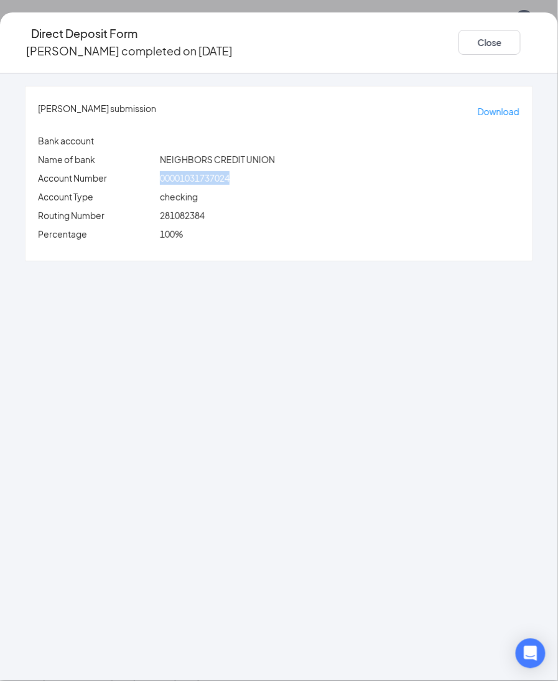
copy span "00001031737024"
drag, startPoint x: 432, startPoint y: 27, endPoint x: 380, endPoint y: 54, distance: 57.9
click at [459, 30] on button "Close" at bounding box center [490, 42] width 62 height 25
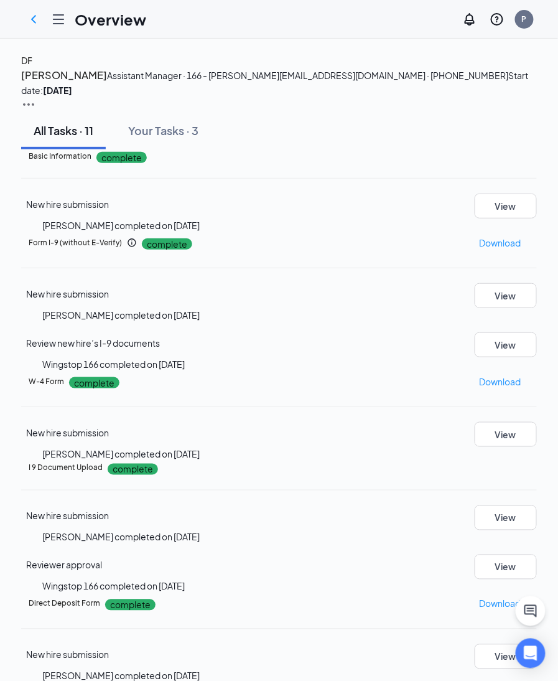
click at [32, 67] on h4 "DF" at bounding box center [26, 61] width 11 height 14
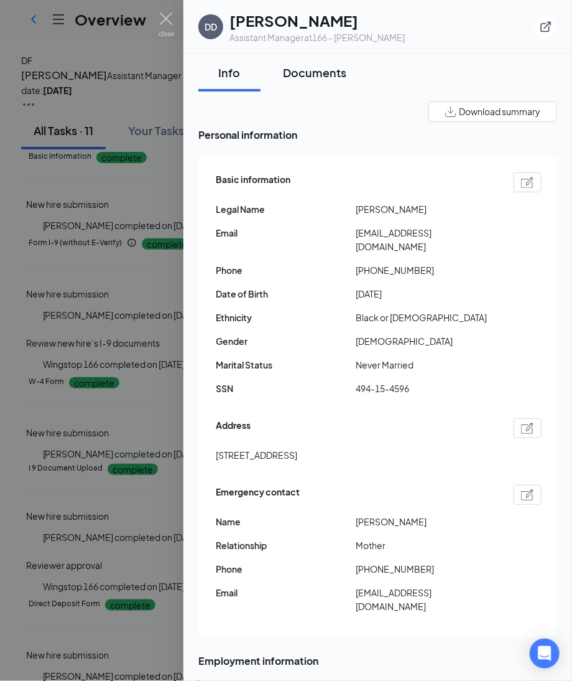
click at [296, 72] on div "Documents" at bounding box center [314, 73] width 63 height 16
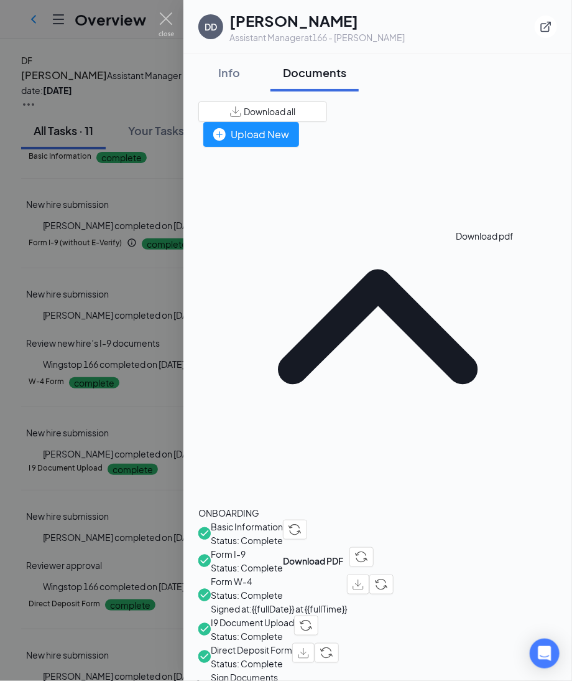
click at [364, 579] on img "button" at bounding box center [358, 584] width 11 height 11
drag, startPoint x: 289, startPoint y: 315, endPoint x: 443, endPoint y: 352, distance: 158.6
click at [288, 615] on span "I9 Document Upload" at bounding box center [252, 622] width 83 height 14
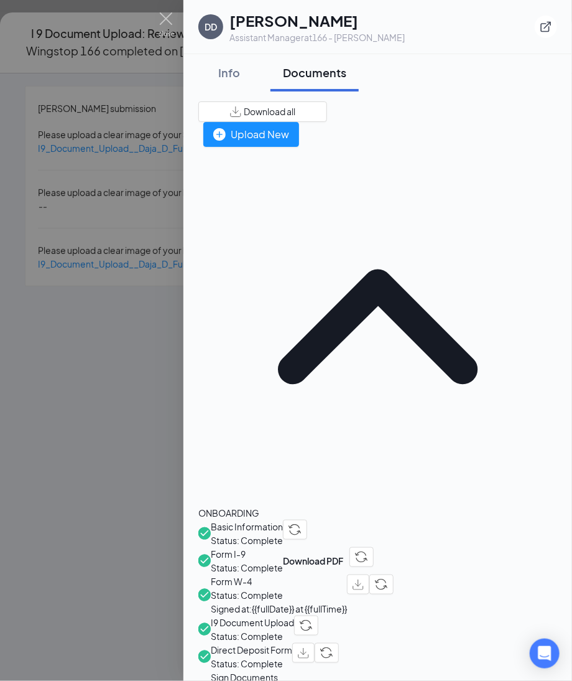
drag, startPoint x: 48, startPoint y: 281, endPoint x: 73, endPoint y: 259, distance: 33.1
click at [47, 281] on div at bounding box center [286, 340] width 572 height 681
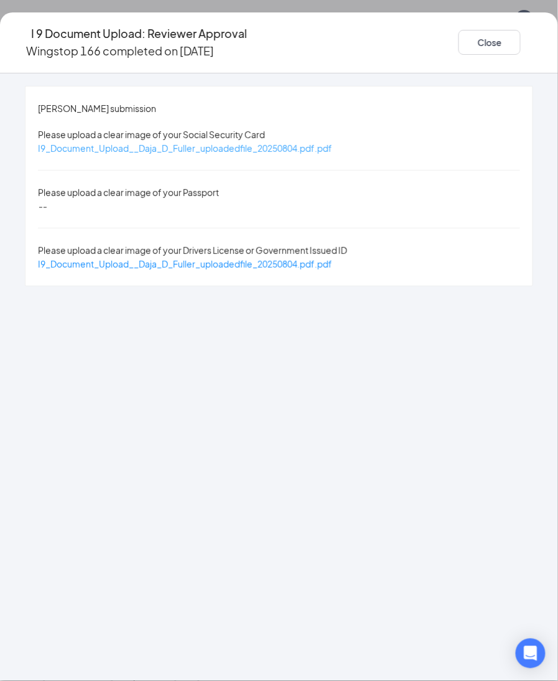
click at [240, 142] on span "I9_Document_Upload__Daja_D_Fuller_uploadedfile_20250804.pdf.pdf" at bounding box center [185, 147] width 294 height 11
click at [246, 258] on span "I9_Document_Upload__Daja_D_Fuller_uploadedfile_20250804.pdf.pdf" at bounding box center [185, 263] width 294 height 11
click at [402, 32] on div "I 9 Document Upload: Reviewer Approval Wingstop 166 completed on Aug 4, 2025 Cl…" at bounding box center [279, 42] width 558 height 35
click at [459, 39] on button "Close" at bounding box center [490, 42] width 62 height 25
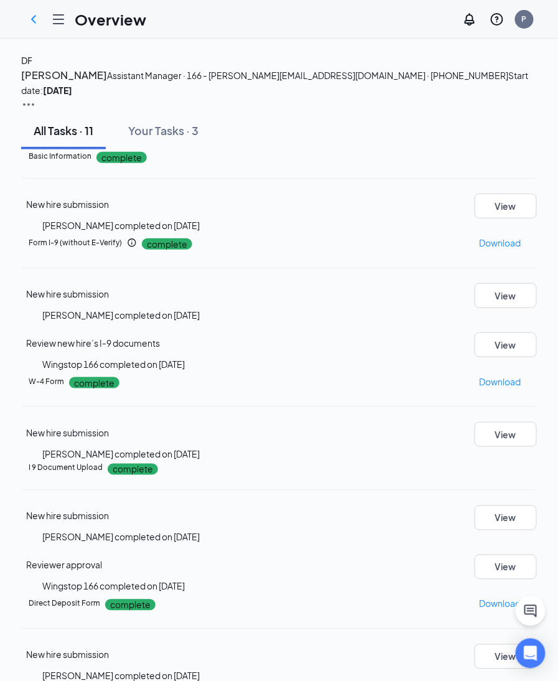
click at [32, 67] on h4 "DF" at bounding box center [26, 61] width 11 height 14
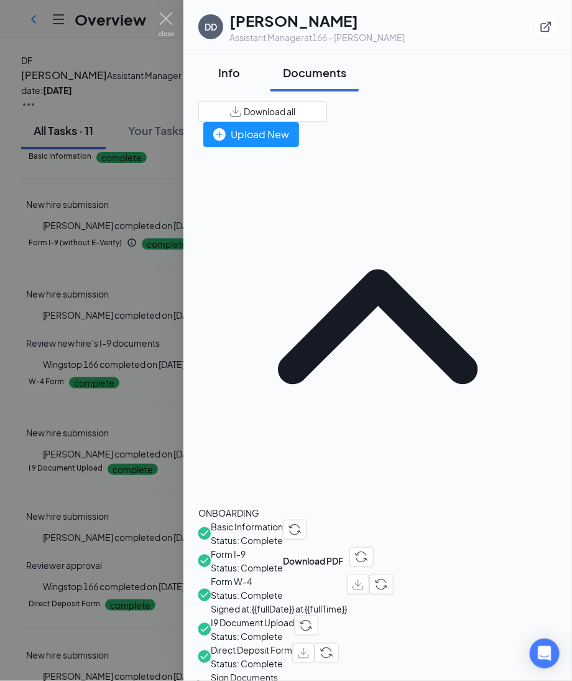
click at [221, 76] on div "Info" at bounding box center [229, 73] width 37 height 16
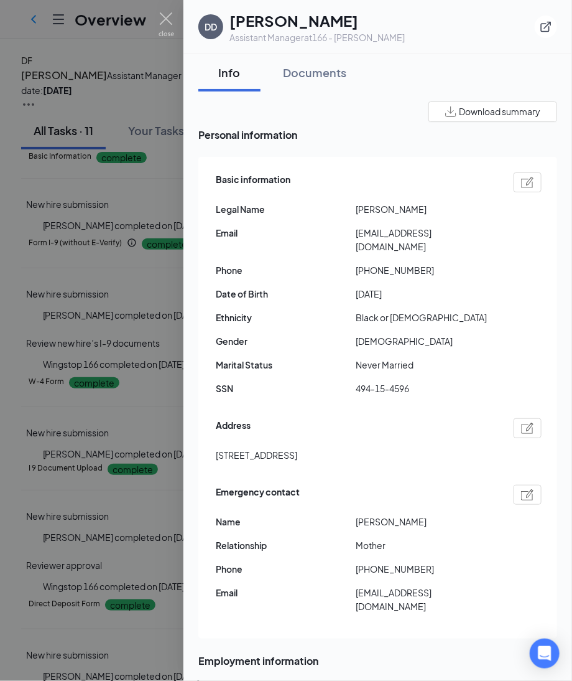
drag, startPoint x: 296, startPoint y: 78, endPoint x: 333, endPoint y: 95, distance: 40.1
click at [296, 78] on div "Documents" at bounding box center [314, 73] width 63 height 16
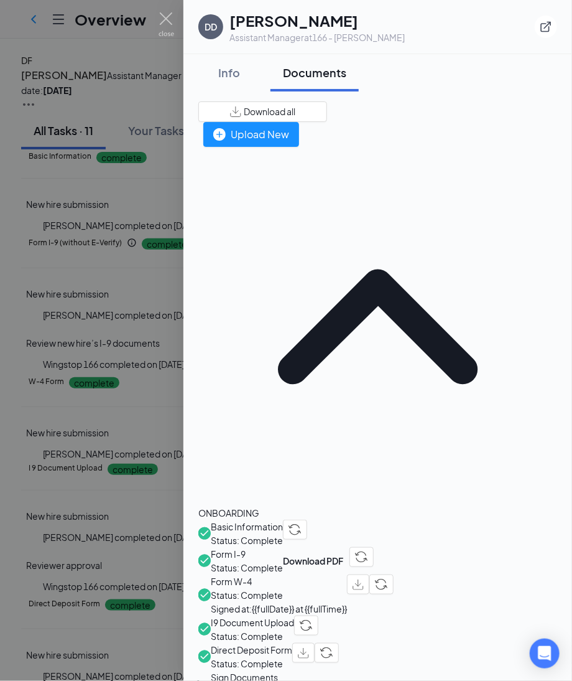
click at [296, 108] on span "Download all" at bounding box center [270, 111] width 52 height 13
click at [221, 72] on div "Info" at bounding box center [229, 73] width 37 height 16
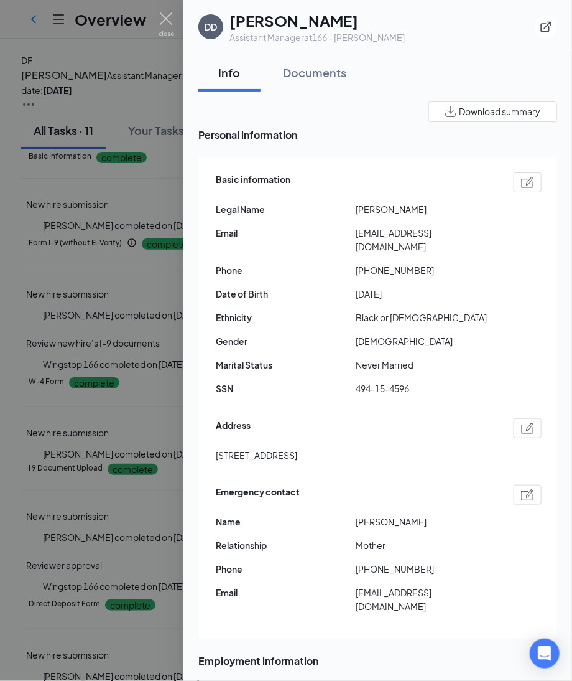
click at [521, 179] on img at bounding box center [527, 182] width 13 height 11
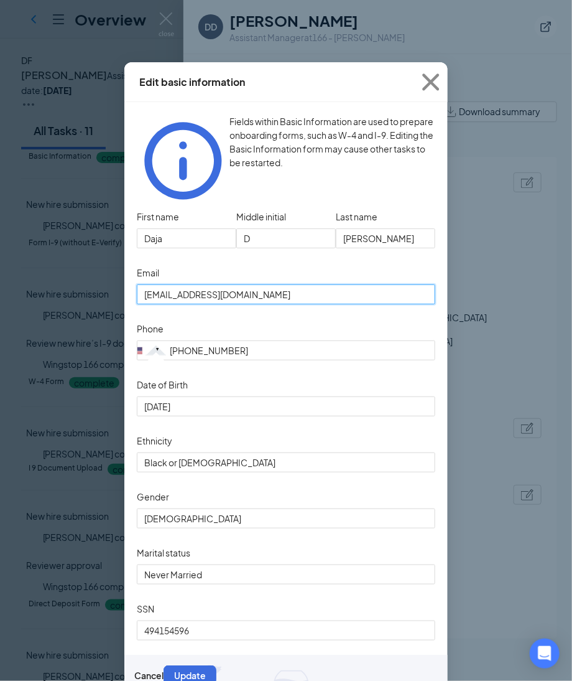
drag, startPoint x: 266, startPoint y: 268, endPoint x: 111, endPoint y: 283, distance: 155.6
click at [111, 283] on div "Edit basic information Fields within Basic Information are used to prepare onbo…" at bounding box center [286, 340] width 572 height 681
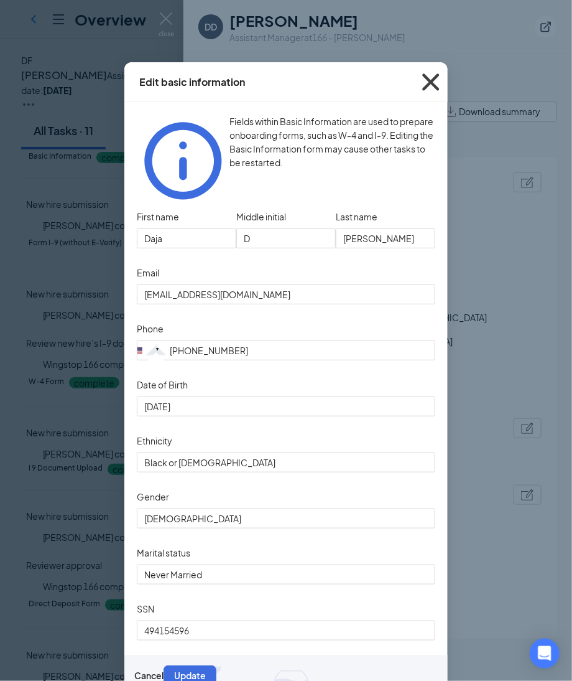
click at [419, 80] on icon "Cross" at bounding box center [431, 82] width 34 height 34
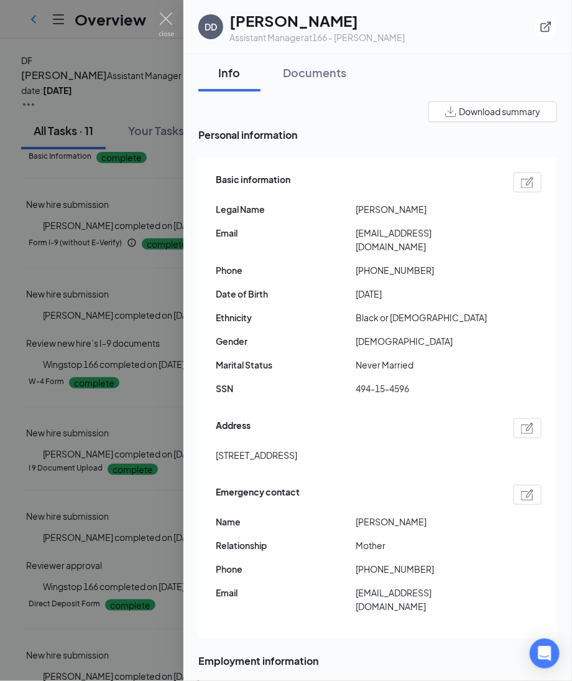
click at [514, 418] on div at bounding box center [528, 428] width 28 height 20
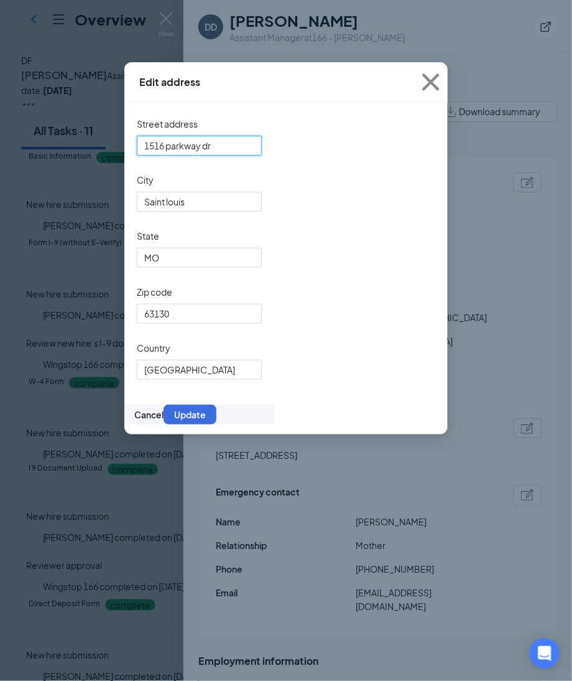
drag, startPoint x: 259, startPoint y: 146, endPoint x: -223, endPoint y: 145, distance: 482.8
click at [0, 145] on html "Overview P DF Daja Fuller Assistant Manager · 166 - Ferguson dajafuller98@gmail…" at bounding box center [286, 340] width 572 height 681
drag, startPoint x: 435, startPoint y: 82, endPoint x: 365, endPoint y: 98, distance: 72.0
click at [435, 82] on icon "Cross" at bounding box center [431, 82] width 34 height 34
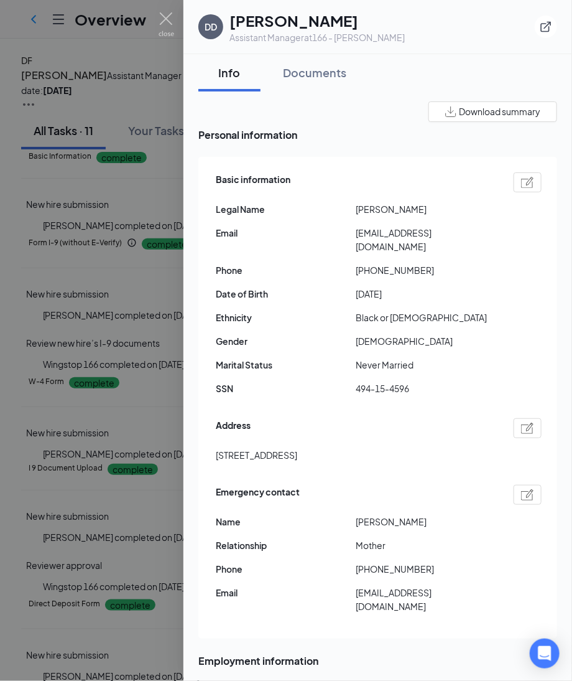
drag, startPoint x: 337, startPoint y: 76, endPoint x: 412, endPoint y: 328, distance: 263.0
click at [334, 75] on div "Documents" at bounding box center [314, 73] width 63 height 16
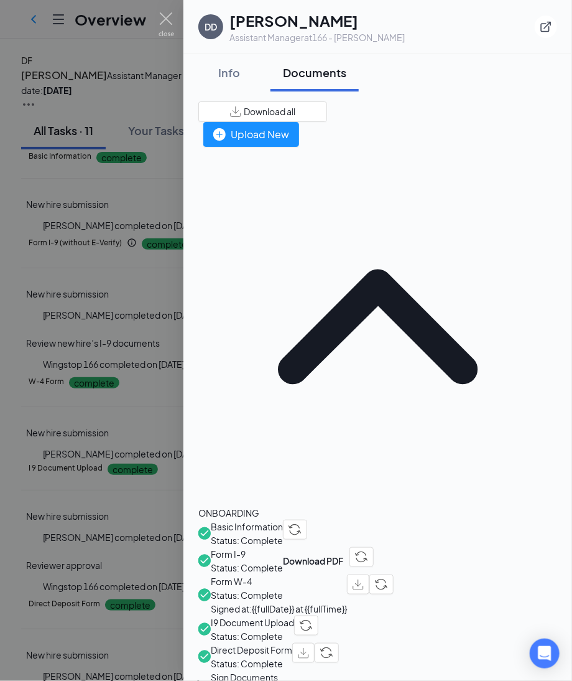
click at [264, 643] on span "Direct Deposit Form" at bounding box center [251, 650] width 81 height 14
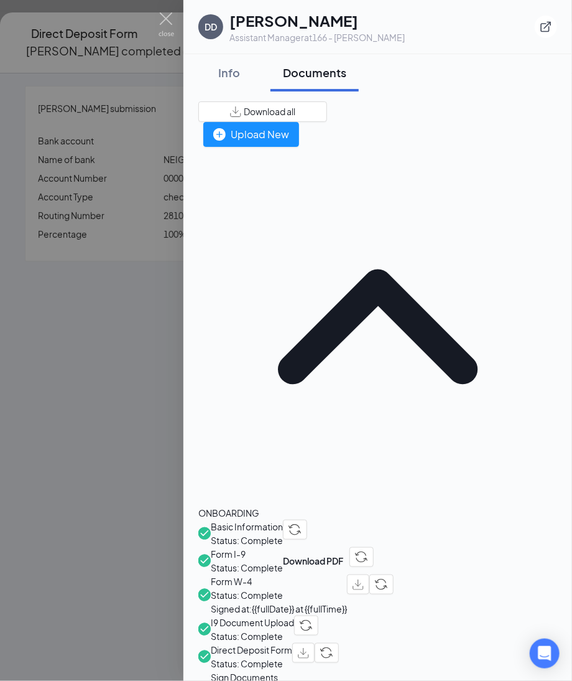
click at [157, 237] on div at bounding box center [286, 340] width 572 height 681
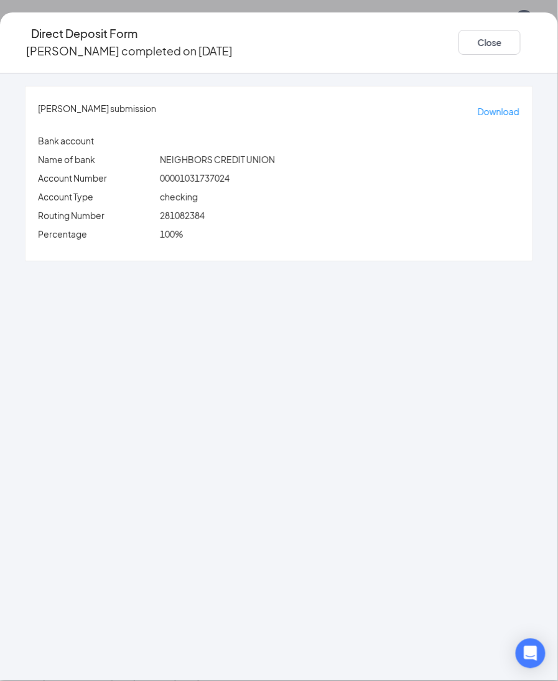
click at [205, 210] on span "281082384" at bounding box center [182, 215] width 45 height 11
drag, startPoint x: 192, startPoint y: 203, endPoint x: 263, endPoint y: 202, distance: 70.9
click at [263, 208] on div "281082384" at bounding box center [339, 215] width 365 height 14
copy span "281082384"
drag, startPoint x: 267, startPoint y: 228, endPoint x: 218, endPoint y: 189, distance: 62.4
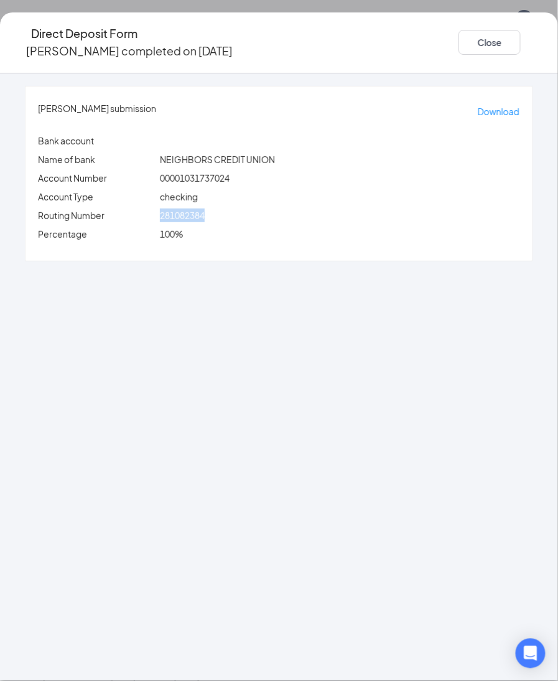
click at [267, 228] on div "100%" at bounding box center [339, 234] width 365 height 14
drag, startPoint x: 192, startPoint y: 167, endPoint x: 324, endPoint y: 164, distance: 131.9
click at [324, 171] on div "00001031737024" at bounding box center [339, 178] width 365 height 14
copy span "00001031737024"
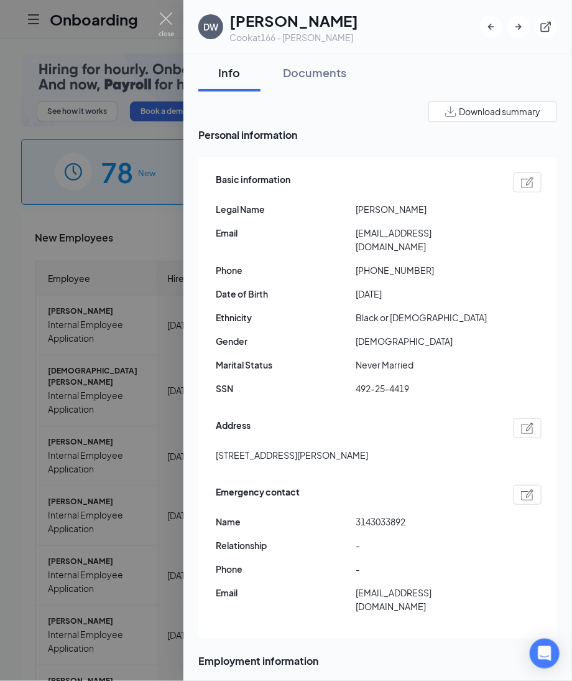
click at [521, 182] on img at bounding box center [527, 182] width 13 height 11
type input "[PHONE_NUMBER]"
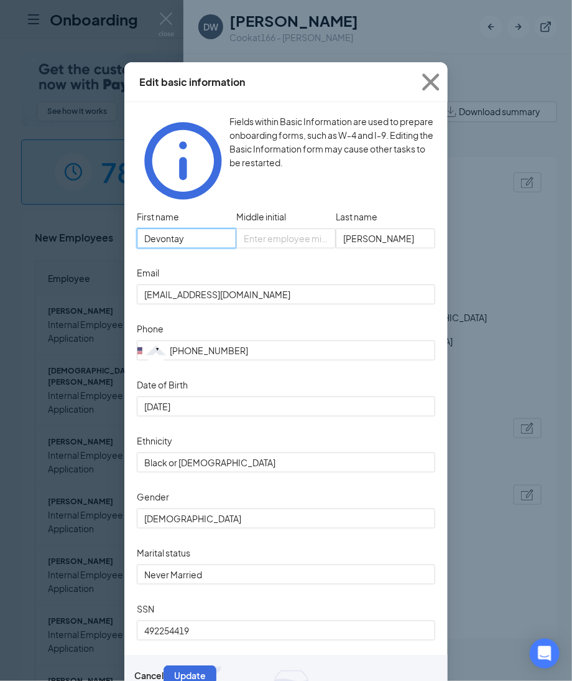
drag, startPoint x: 200, startPoint y: 217, endPoint x: 70, endPoint y: 224, distance: 130.9
click at [70, 224] on div "Edit basic information Fields within Basic Information are used to prepare onbo…" at bounding box center [286, 340] width 572 height 681
drag, startPoint x: 309, startPoint y: 209, endPoint x: 284, endPoint y: 205, distance: 24.5
click at [284, 207] on div "First name Devontay Middle initial Last name Webb" at bounding box center [286, 235] width 299 height 56
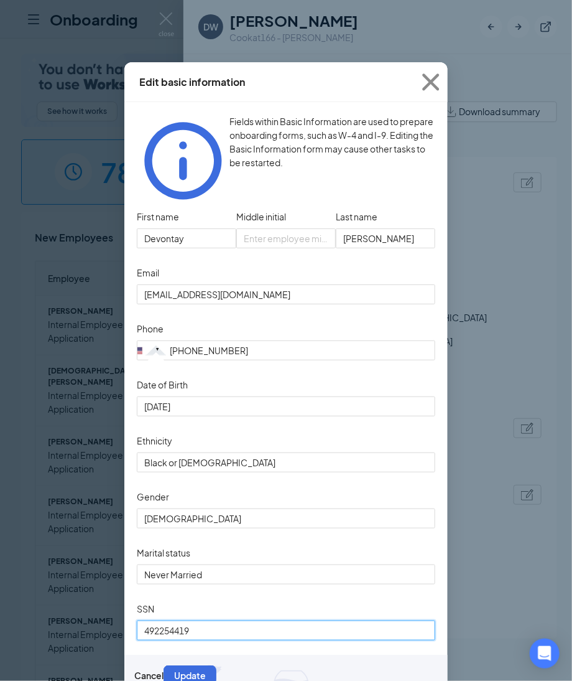
drag, startPoint x: 219, startPoint y: 635, endPoint x: -15, endPoint y: 638, distance: 233.9
click at [0, 638] on html "Onboarding P See how it works Book a demo 78 New 1154 In progress 18653 Complet…" at bounding box center [286, 340] width 572 height 681
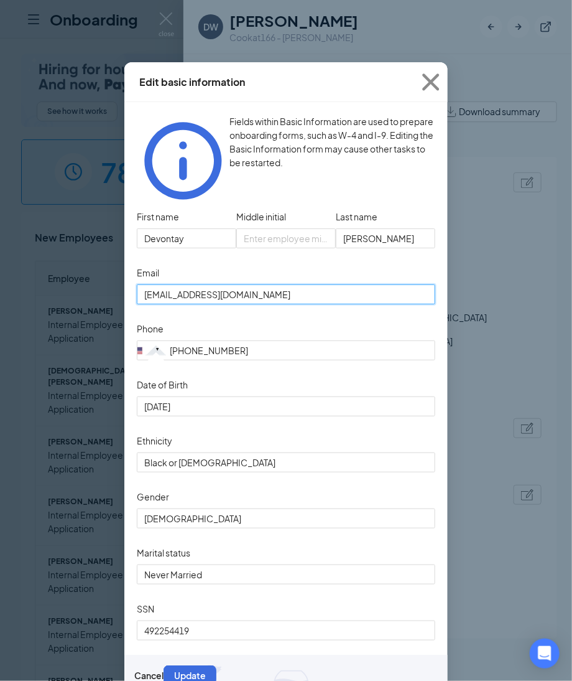
drag, startPoint x: 21, startPoint y: 274, endPoint x: 5, endPoint y: 276, distance: 15.6
click at [5, 276] on div "Edit basic information Fields within Basic Information are used to prepare onbo…" at bounding box center [286, 340] width 572 height 681
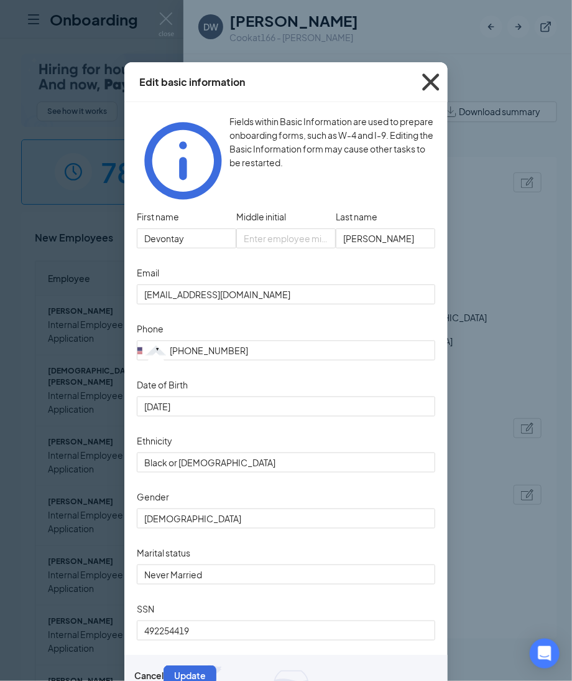
click at [431, 71] on span "Close" at bounding box center [431, 82] width 34 height 34
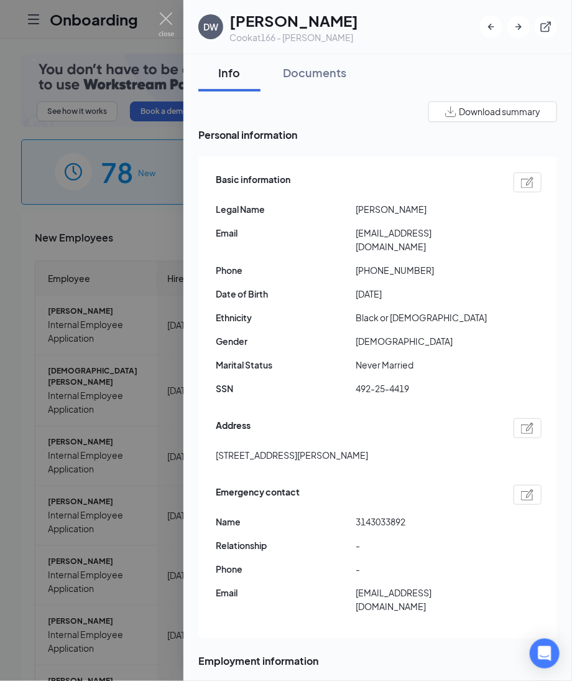
click at [520, 418] on div at bounding box center [528, 428] width 28 height 20
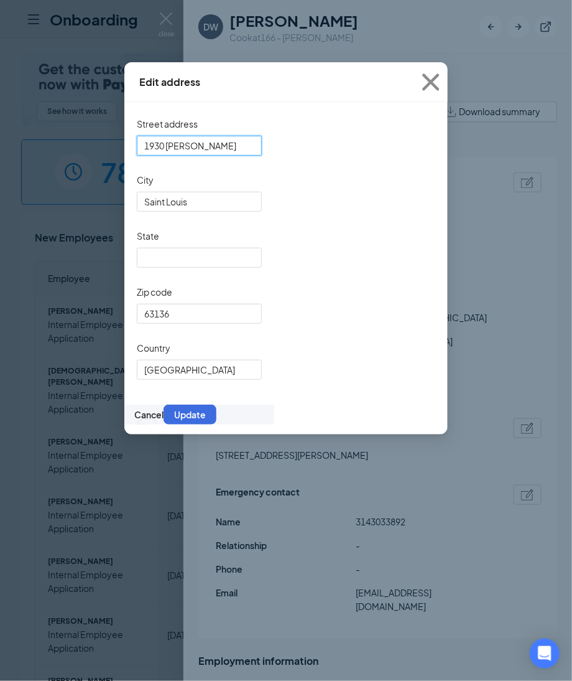
click at [244, 139] on input "1930 Chambers Rd" at bounding box center [199, 146] width 125 height 20
drag, startPoint x: 244, startPoint y: 140, endPoint x: -255, endPoint y: 136, distance: 499.6
click at [0, 136] on html "Onboarding P See how it works Book a demo 78 New 1154 In progress 18653 Complet…" at bounding box center [286, 340] width 572 height 681
click at [434, 90] on span "Close" at bounding box center [431, 82] width 34 height 34
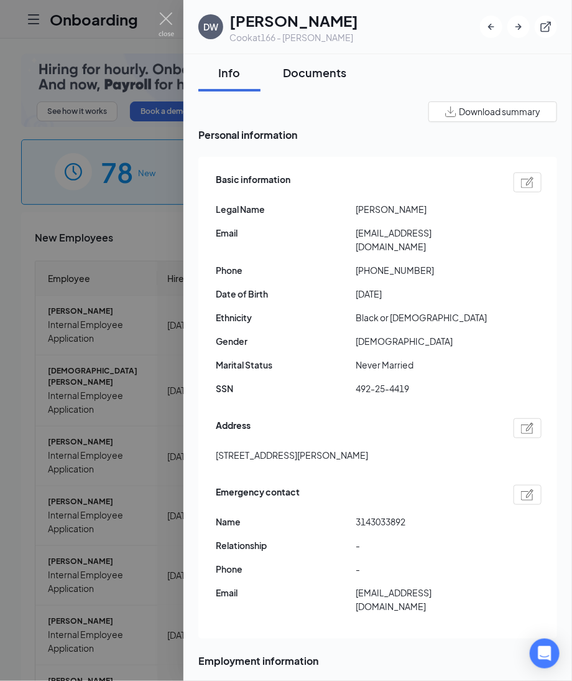
click at [324, 78] on div "Documents" at bounding box center [314, 73] width 63 height 16
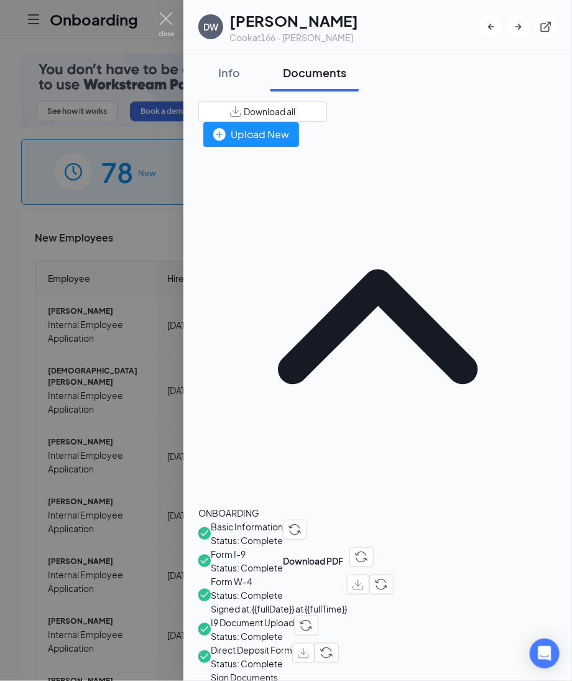
click at [281, 643] on span "Direct Deposit Form" at bounding box center [251, 650] width 81 height 14
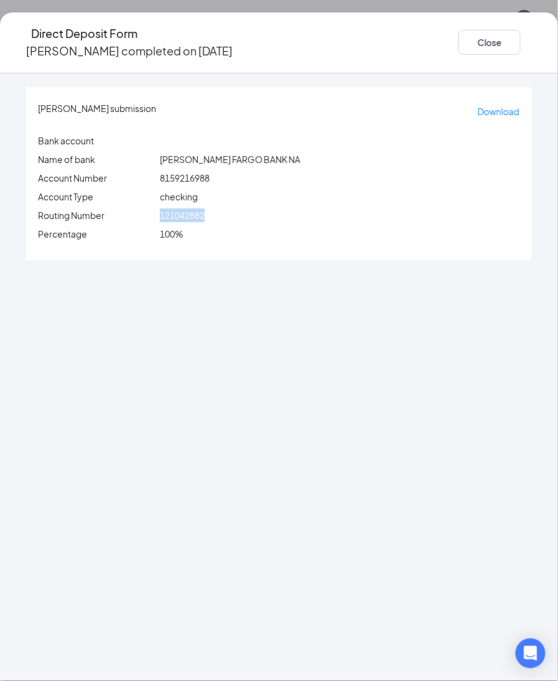
drag, startPoint x: 189, startPoint y: 202, endPoint x: 296, endPoint y: 206, distance: 106.5
click at [296, 208] on div "121042882" at bounding box center [339, 215] width 365 height 14
copy span "121042882"
drag, startPoint x: 192, startPoint y: 162, endPoint x: 312, endPoint y: 177, distance: 121.1
click at [311, 177] on div "Devontay Webb's submission Download Bank account Name of bank WELLS FARGO BANK …" at bounding box center [279, 173] width 507 height 174
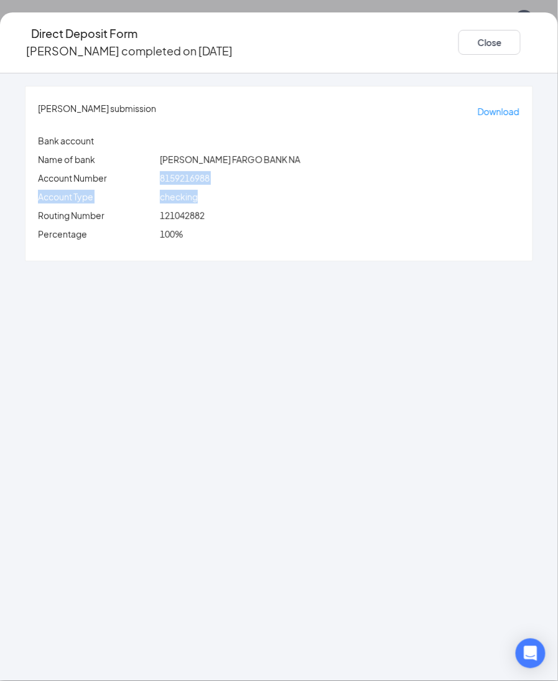
drag, startPoint x: 282, startPoint y: 162, endPoint x: 266, endPoint y: 161, distance: 16.8
click at [283, 171] on div "8159216988" at bounding box center [339, 178] width 365 height 14
click at [188, 152] on div "WELLS FARGO BANK NA" at bounding box center [339, 159] width 365 height 14
drag, startPoint x: 190, startPoint y: 162, endPoint x: 266, endPoint y: 160, distance: 75.9
click at [266, 171] on div "8159216988" at bounding box center [339, 178] width 365 height 14
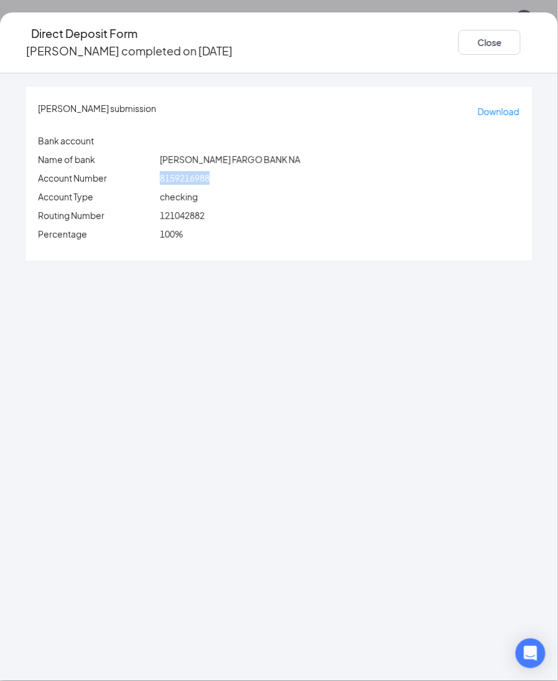
copy span "8159216988"
click at [459, 42] on button "Close" at bounding box center [490, 42] width 62 height 25
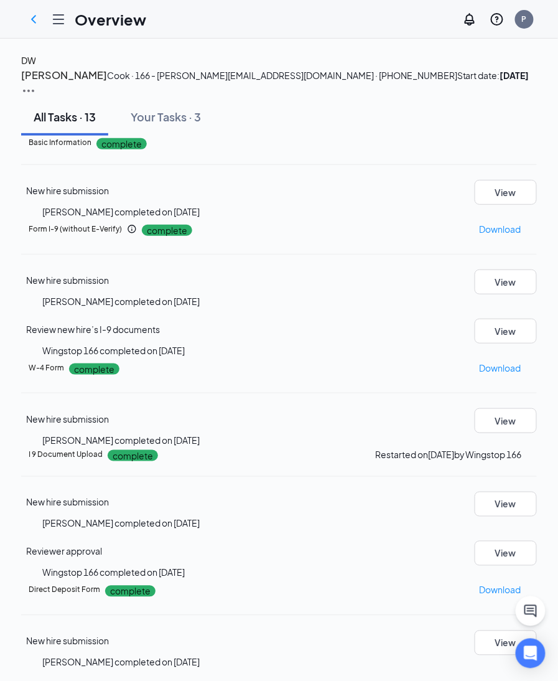
click at [36, 67] on button "DW" at bounding box center [28, 61] width 15 height 14
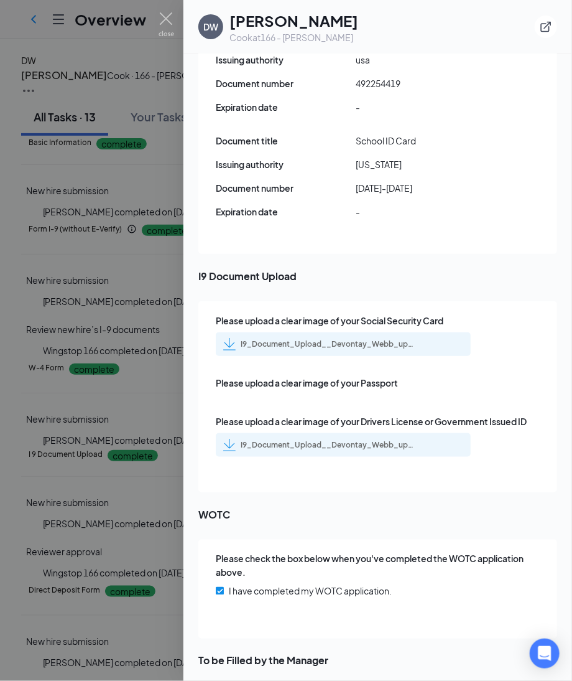
scroll to position [1731, 0]
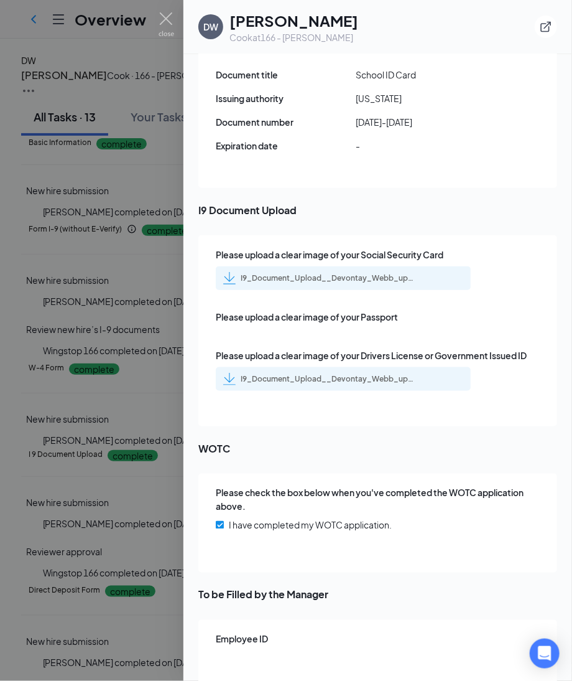
click at [396, 273] on div "I9_Document_Upload__Devontay_Webb_uploadedfile_20250811.pdf.pdf" at bounding box center [328, 278] width 174 height 10
click at [304, 374] on div "I9_Document_Upload__Devontay_Webb_uploadedfile_20250819.pdf.pdf" at bounding box center [328, 379] width 174 height 10
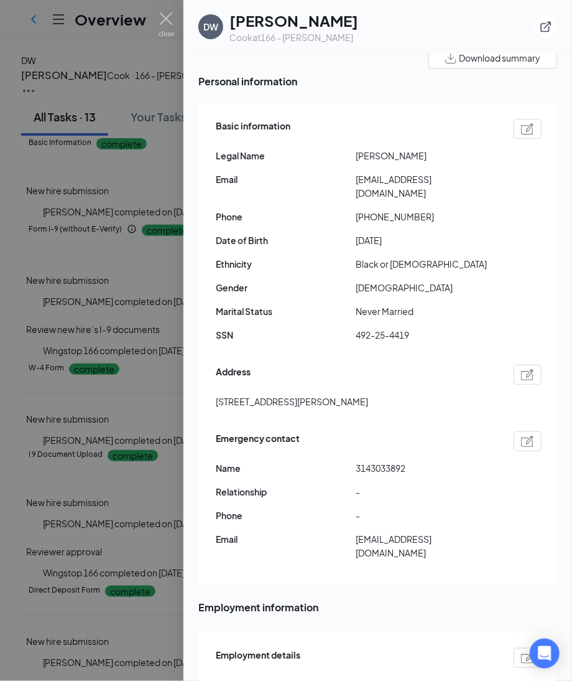
scroll to position [0, 0]
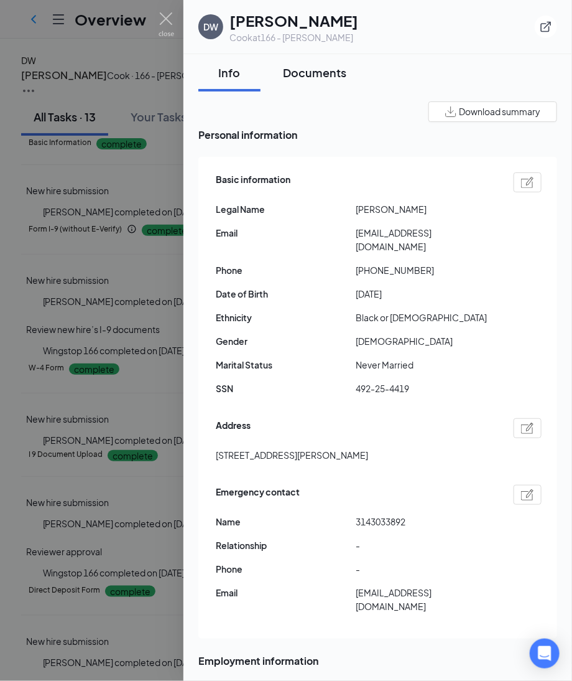
click at [307, 67] on div "Documents" at bounding box center [314, 73] width 63 height 16
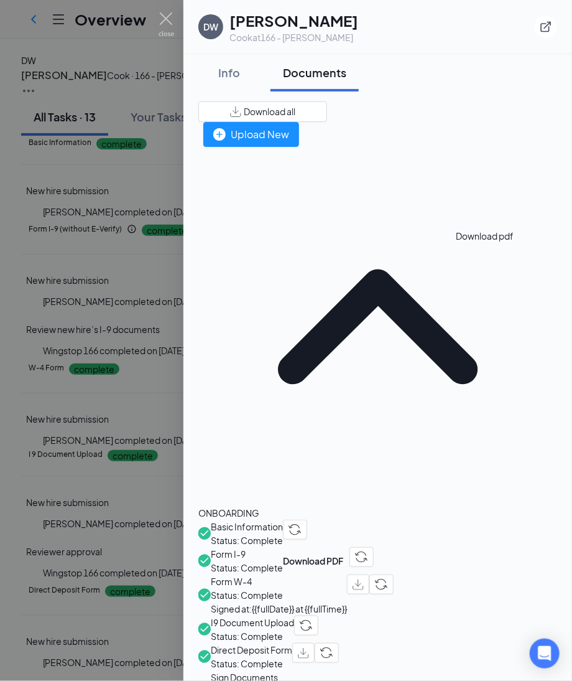
click at [364, 579] on img "button" at bounding box center [358, 584] width 11 height 11
click at [309, 648] on img "button" at bounding box center [303, 653] width 11 height 11
click at [296, 105] on span "Download all" at bounding box center [270, 111] width 52 height 13
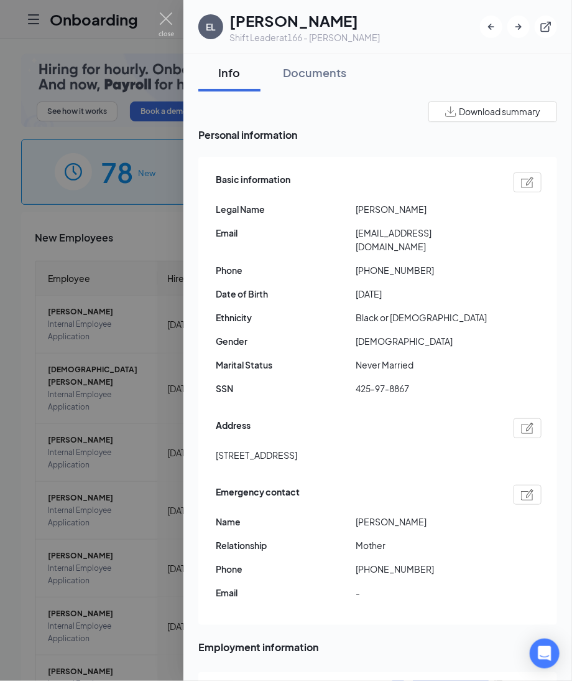
click at [521, 179] on img at bounding box center [527, 182] width 13 height 11
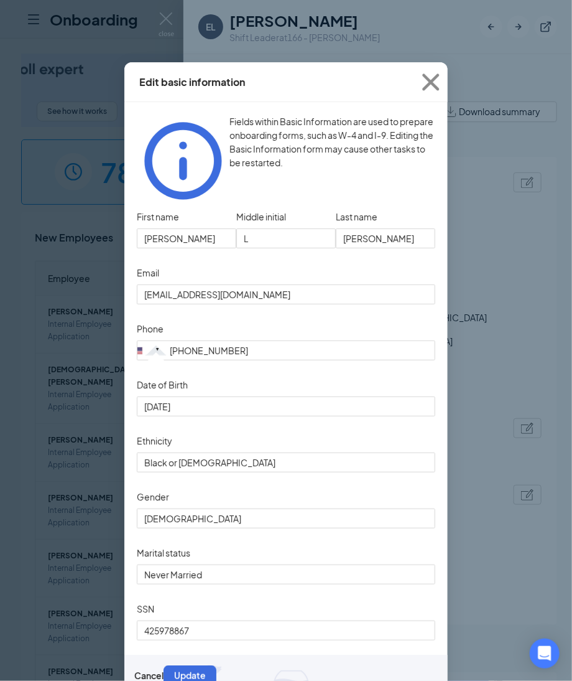
type input "[PHONE_NUMBER]"
drag, startPoint x: 199, startPoint y: 225, endPoint x: -77, endPoint y: 214, distance: 276.4
click at [0, 214] on html "Onboarding P See how it works Book a demo 78 New 1154 In progress 18653 Complet…" at bounding box center [286, 340] width 572 height 681
